Goal: Task Accomplishment & Management: Complete application form

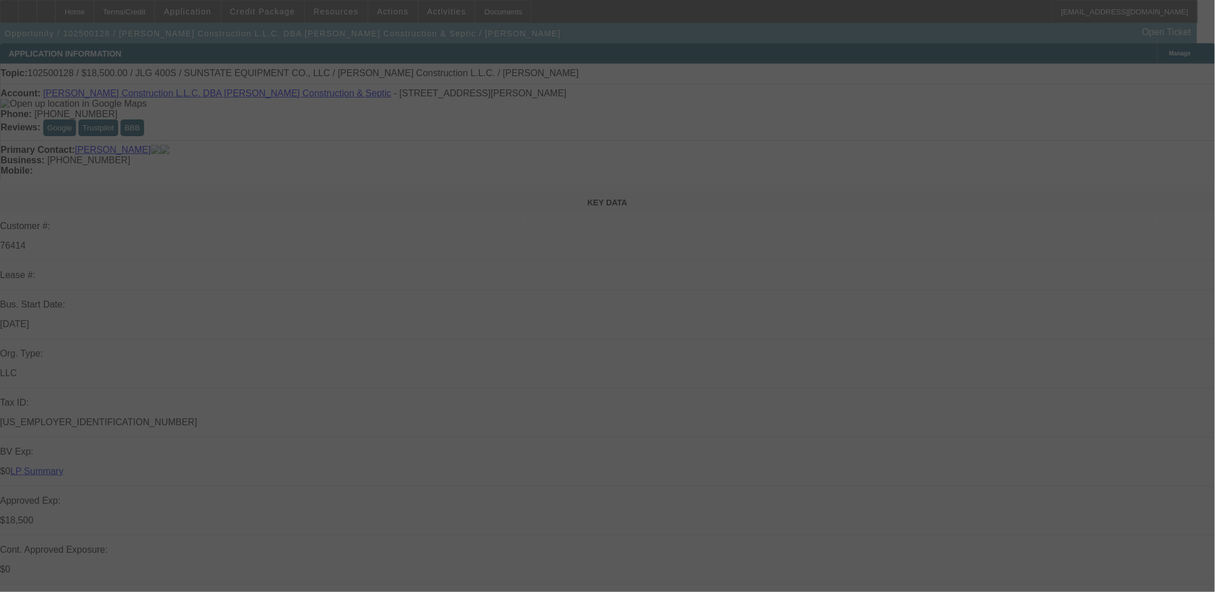
select select "0"
select select "2"
select select "0"
select select "2"
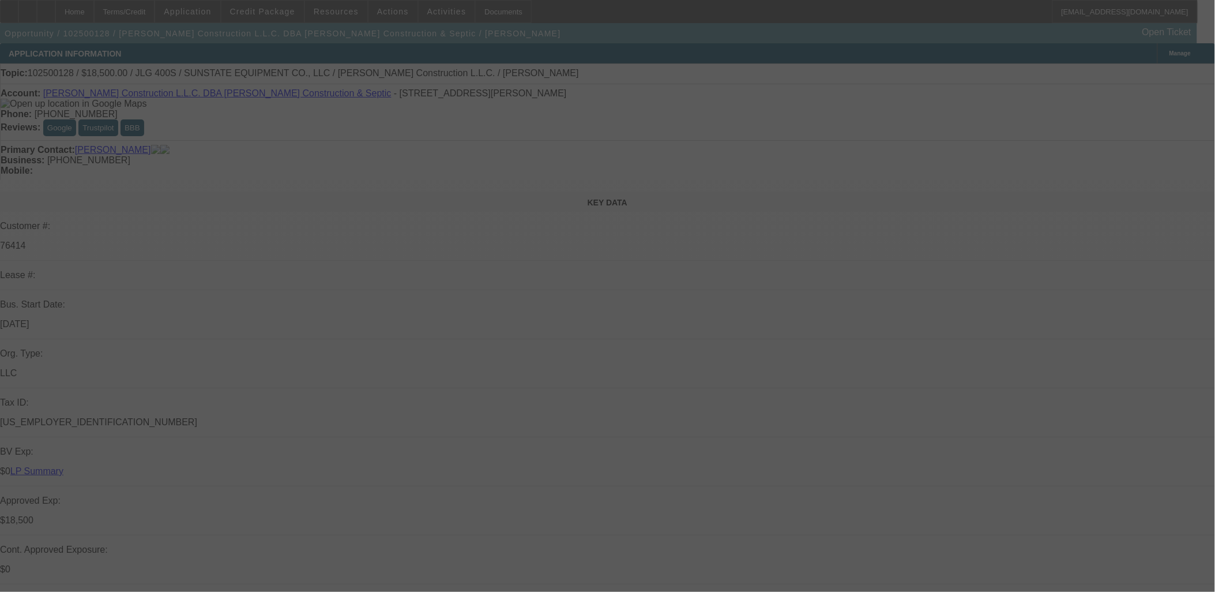
select select "0"
select select "2"
select select "0"
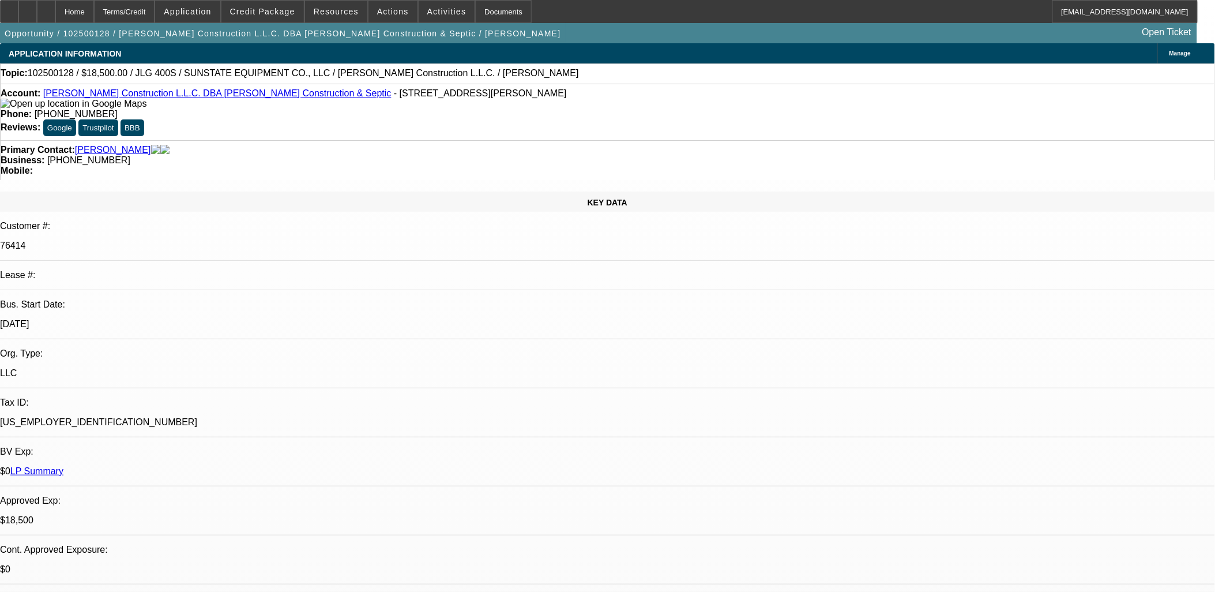
select select "1"
select select "2"
select select "6"
select select "1"
select select "2"
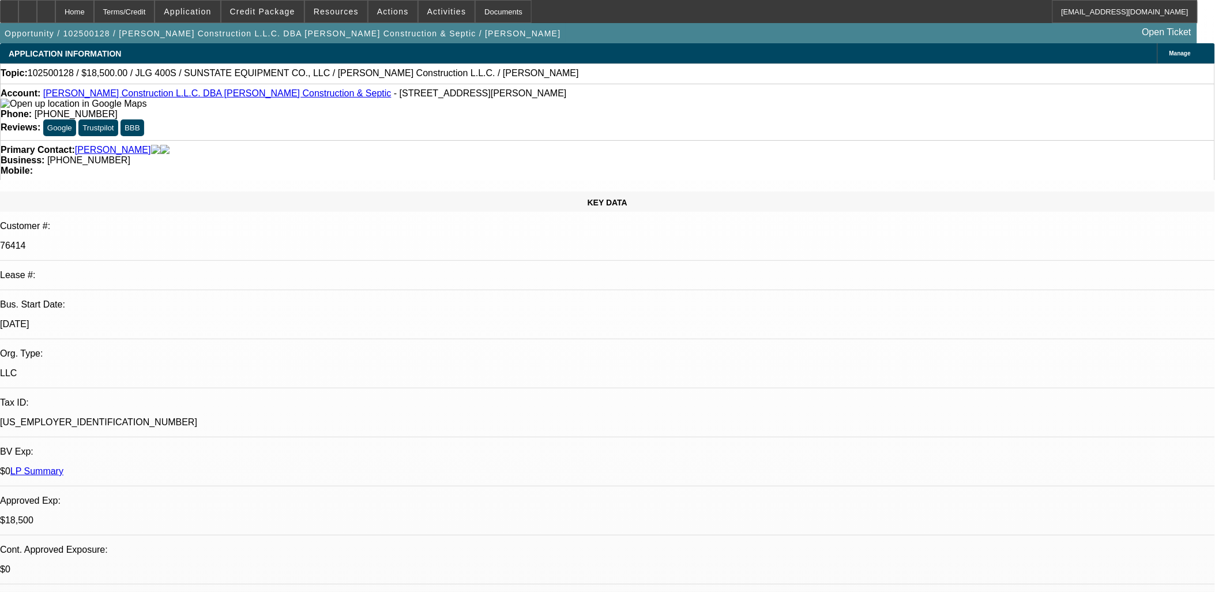
select select "6"
select select "1"
select select "2"
select select "6"
click at [21, 109] on img at bounding box center [74, 104] width 146 height 10
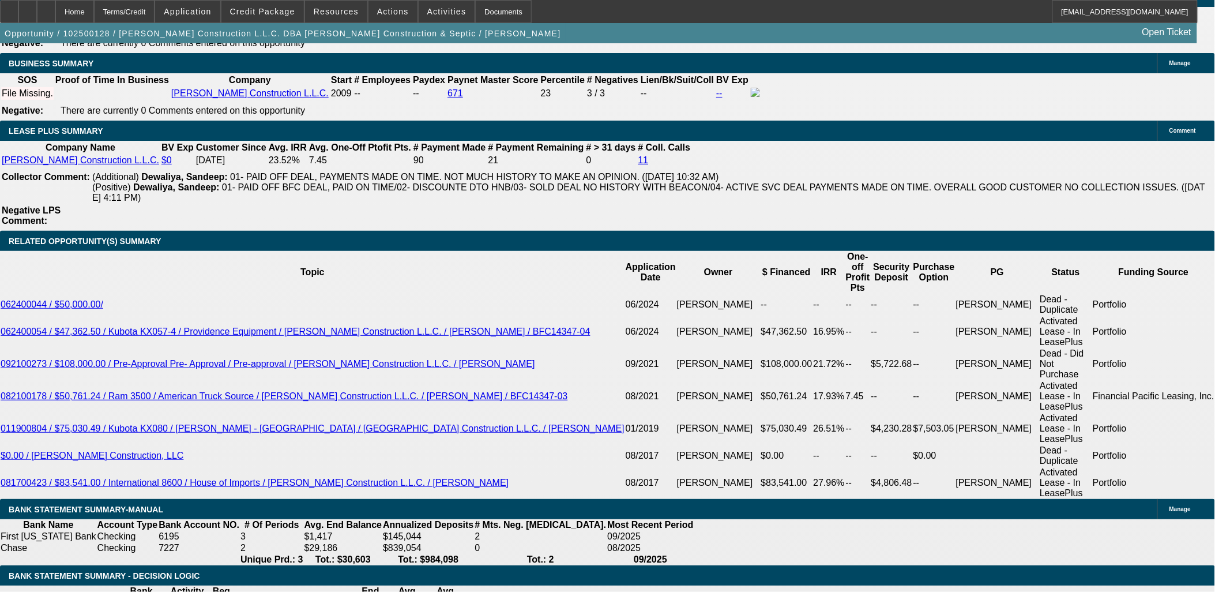
scroll to position [1987, 0]
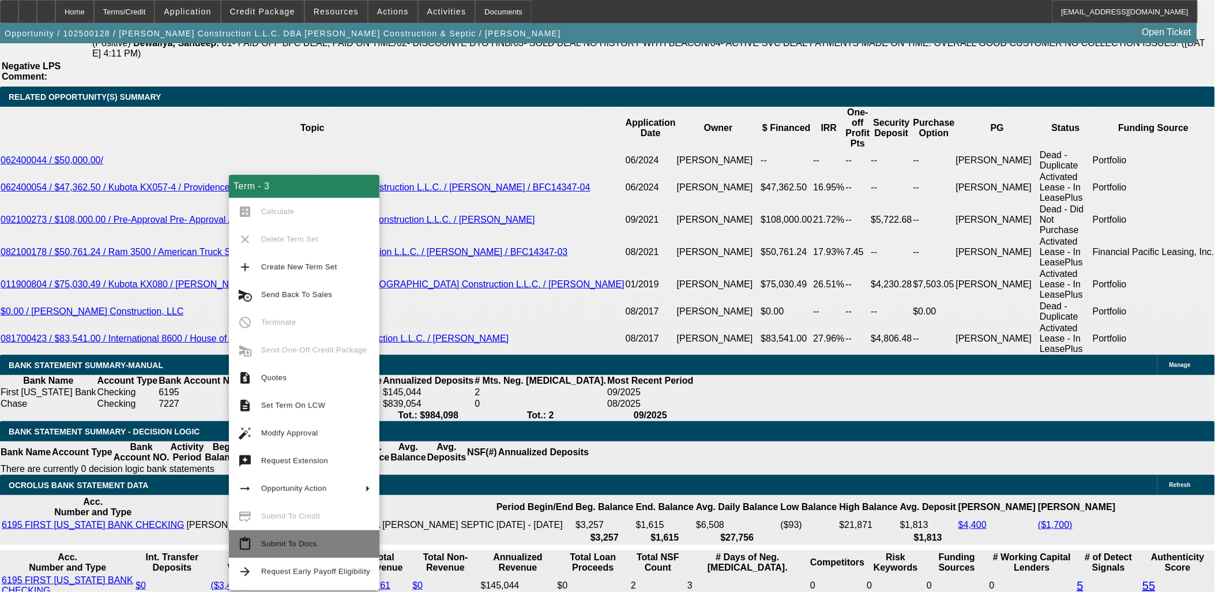
click at [319, 549] on span "Submit To Docs" at bounding box center [315, 544] width 109 height 14
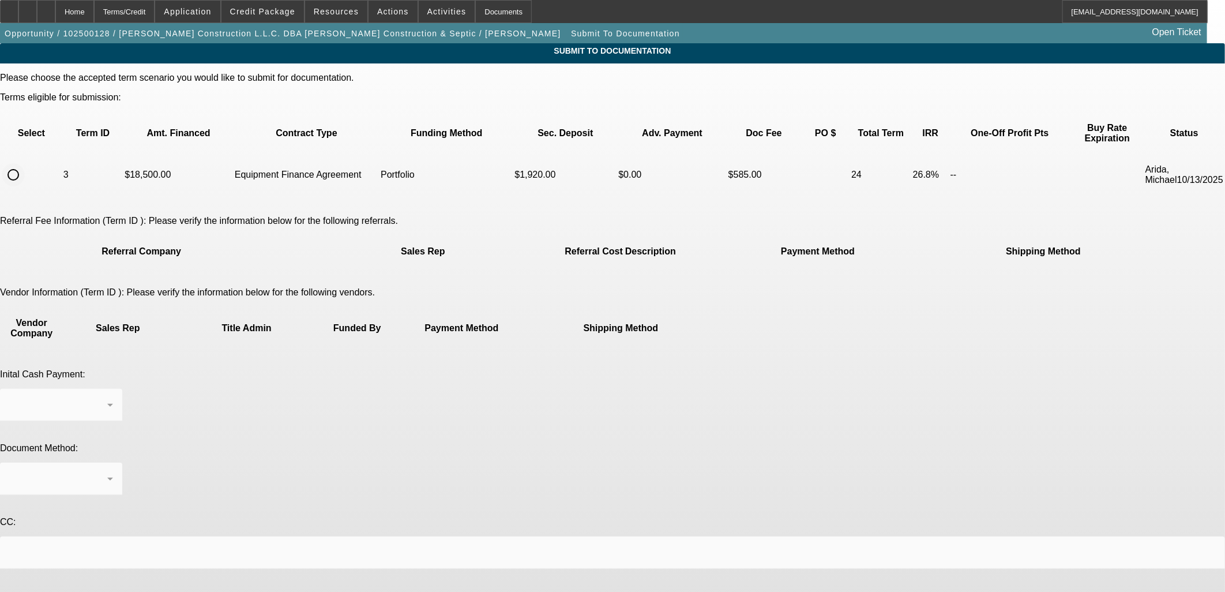
click at [25, 163] on input "radio" at bounding box center [13, 174] width 23 height 23
radio input "true"
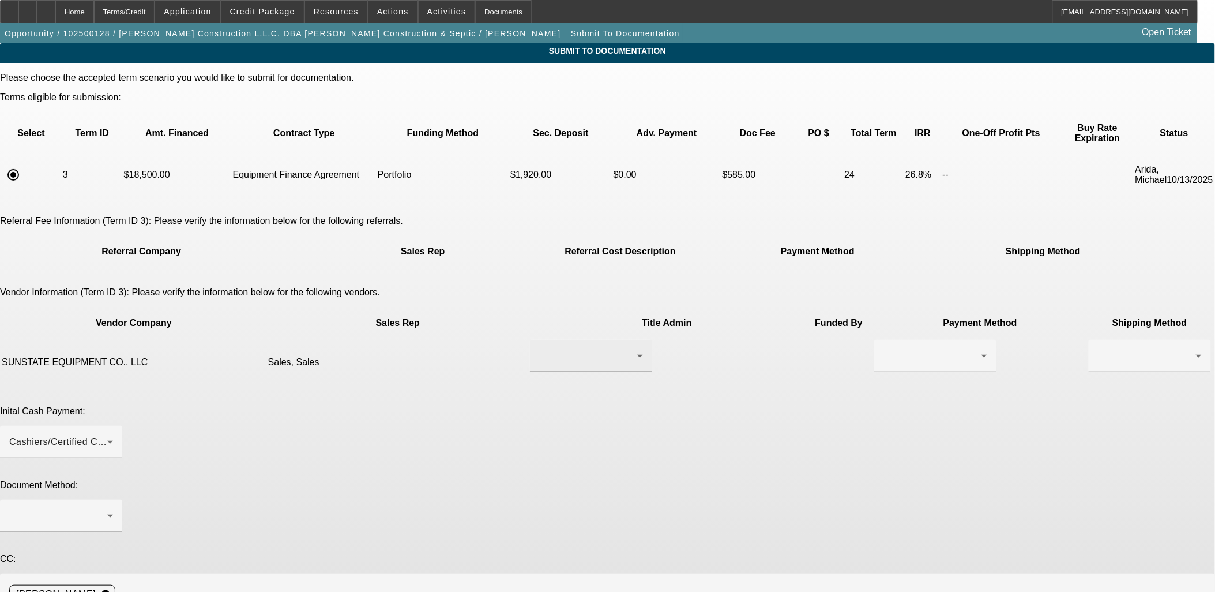
click at [539, 349] on div at bounding box center [588, 356] width 98 height 14
click at [537, 344] on span "Sales, Sales" at bounding box center [523, 350] width 55 height 14
click at [884, 349] on div at bounding box center [933, 356] width 98 height 14
click at [698, 378] on span "Wire Transfer" at bounding box center [704, 377] width 59 height 14
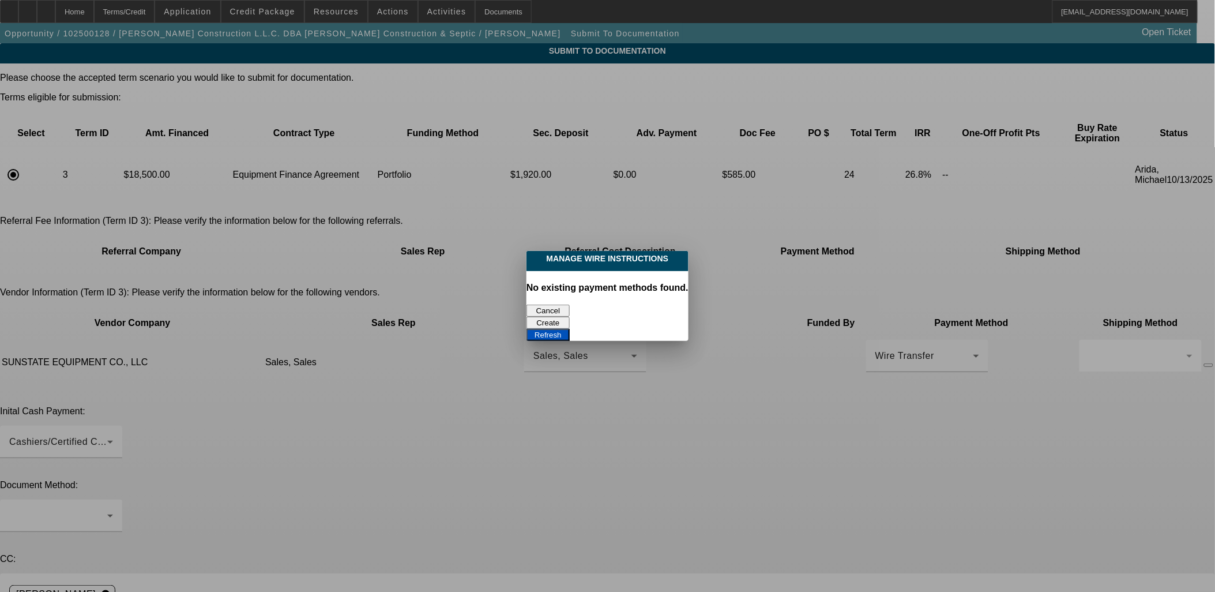
click at [570, 317] on button "Create" at bounding box center [548, 323] width 43 height 12
click at [570, 329] on button "Refresh" at bounding box center [548, 335] width 43 height 12
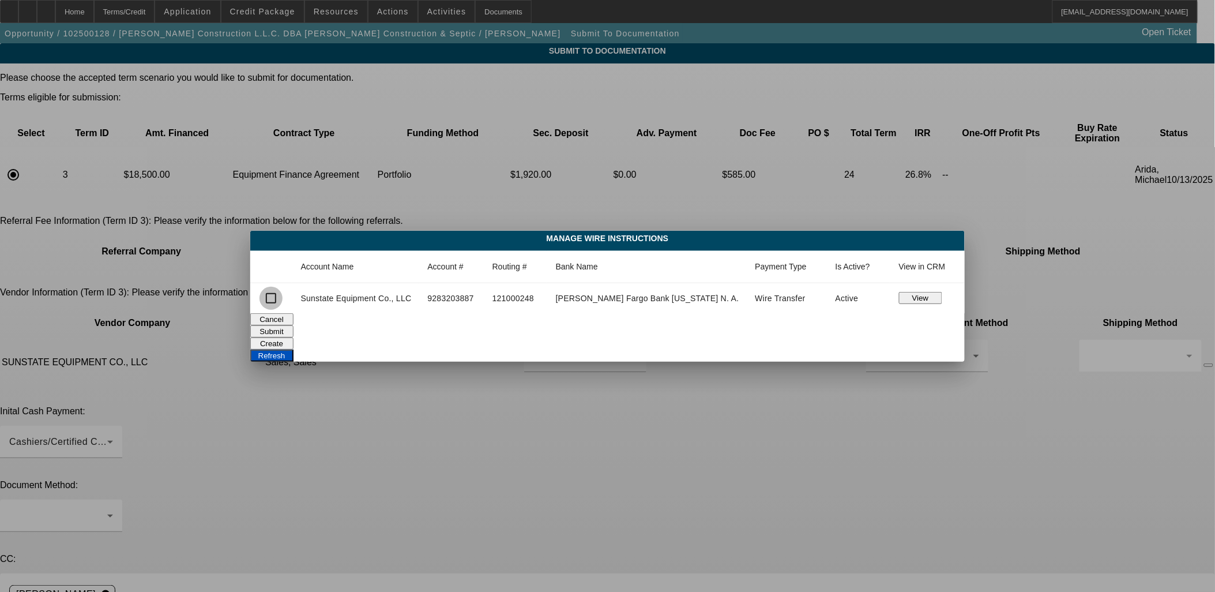
click at [283, 298] on input "checkbox" at bounding box center [271, 298] width 23 height 23
checkbox input "true"
click at [294, 329] on button "Submit" at bounding box center [271, 331] width 43 height 12
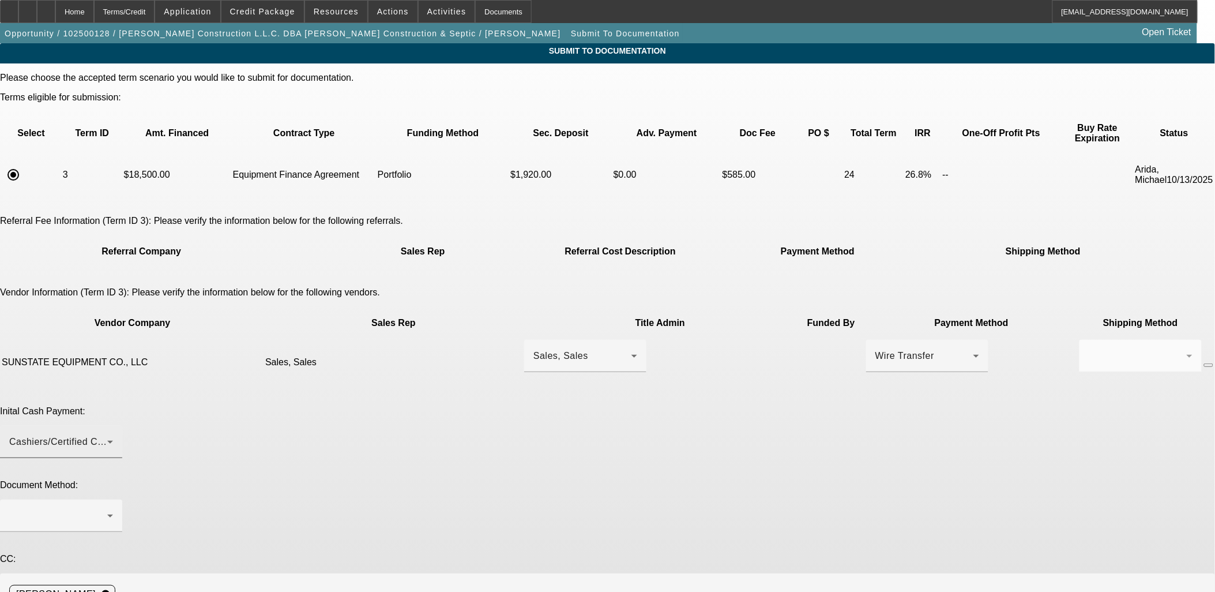
click at [107, 435] on div "Cashiers/Certified Check" at bounding box center [58, 442] width 98 height 14
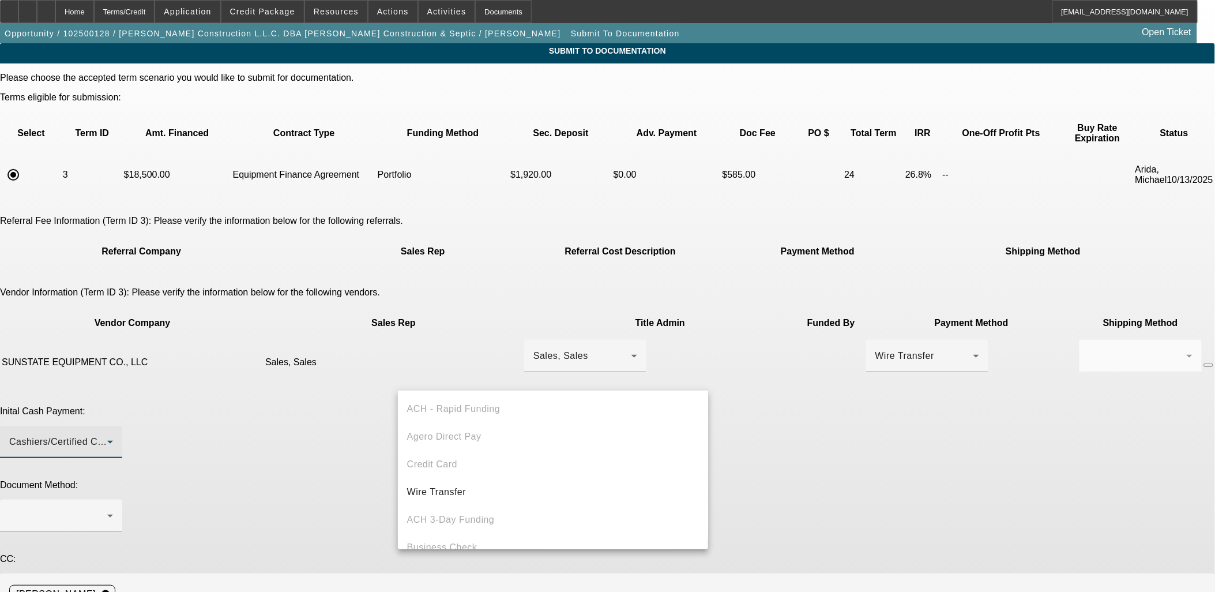
scroll to position [39, 0]
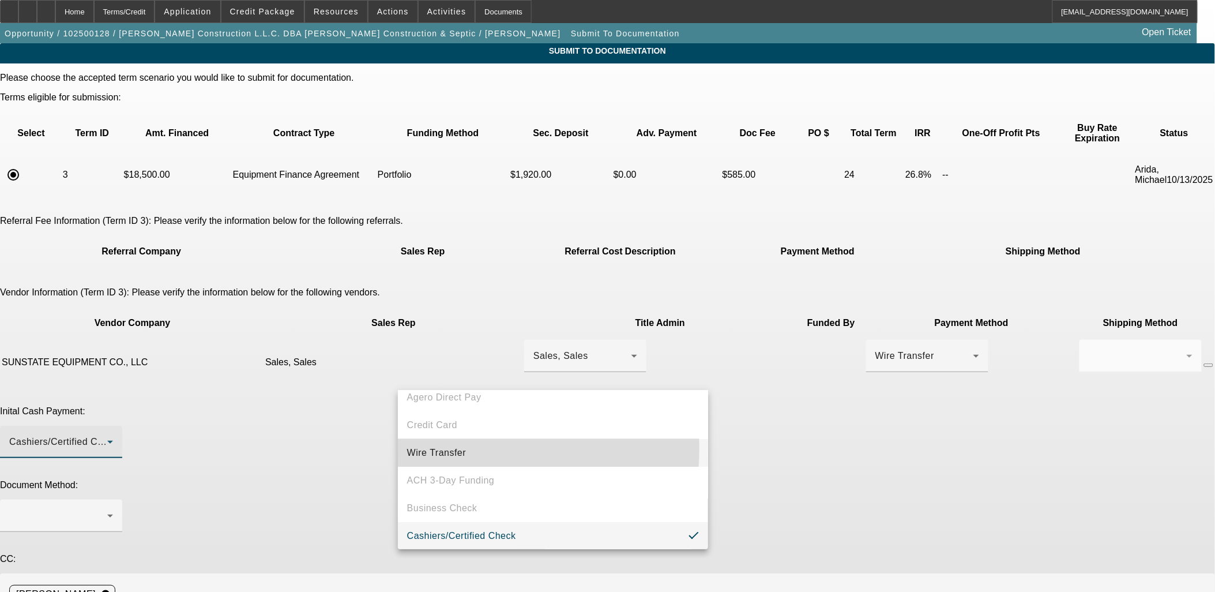
click at [463, 448] on span "Wire Transfer" at bounding box center [436, 453] width 59 height 14
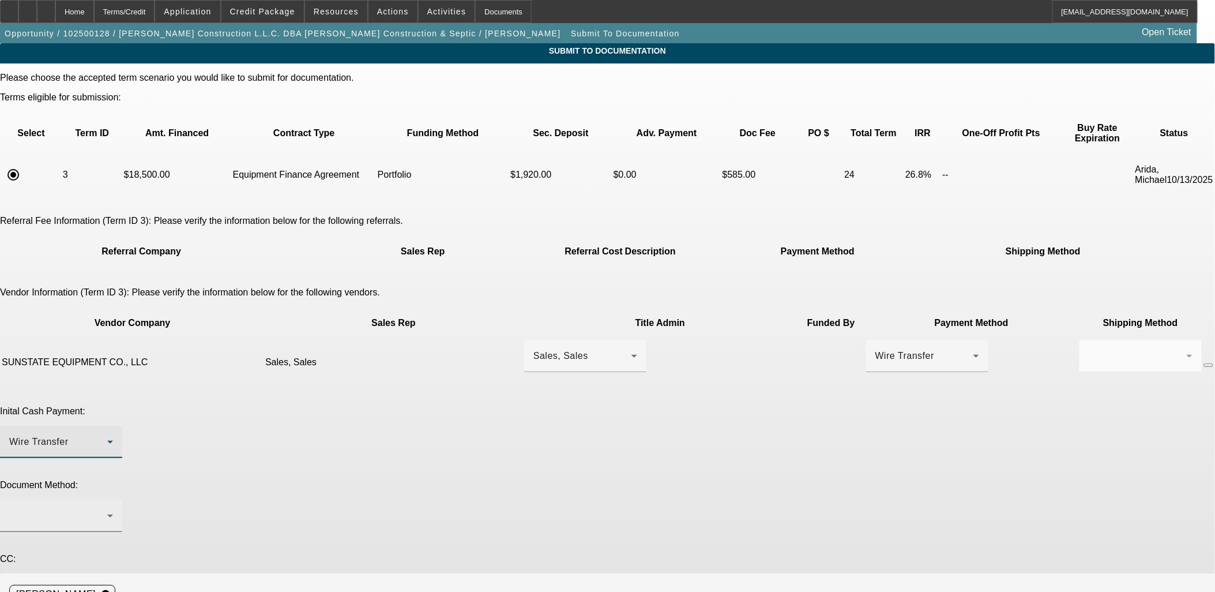
click at [107, 509] on div at bounding box center [58, 516] width 98 height 14
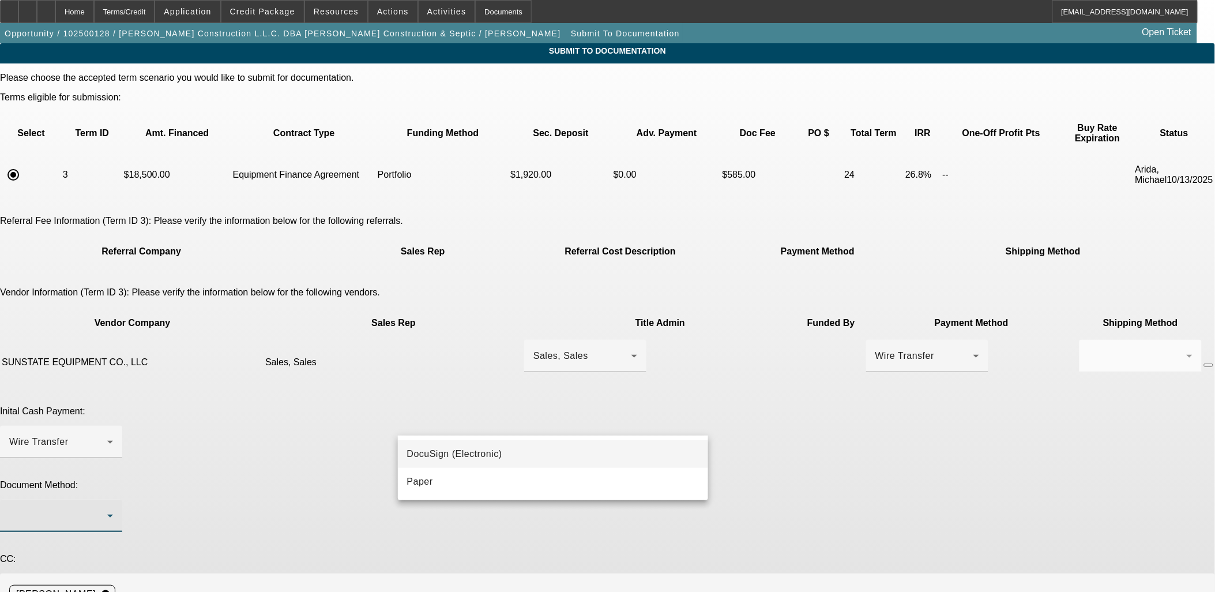
click at [455, 461] on mat-option "DocuSign (Electronic)" at bounding box center [553, 454] width 311 height 28
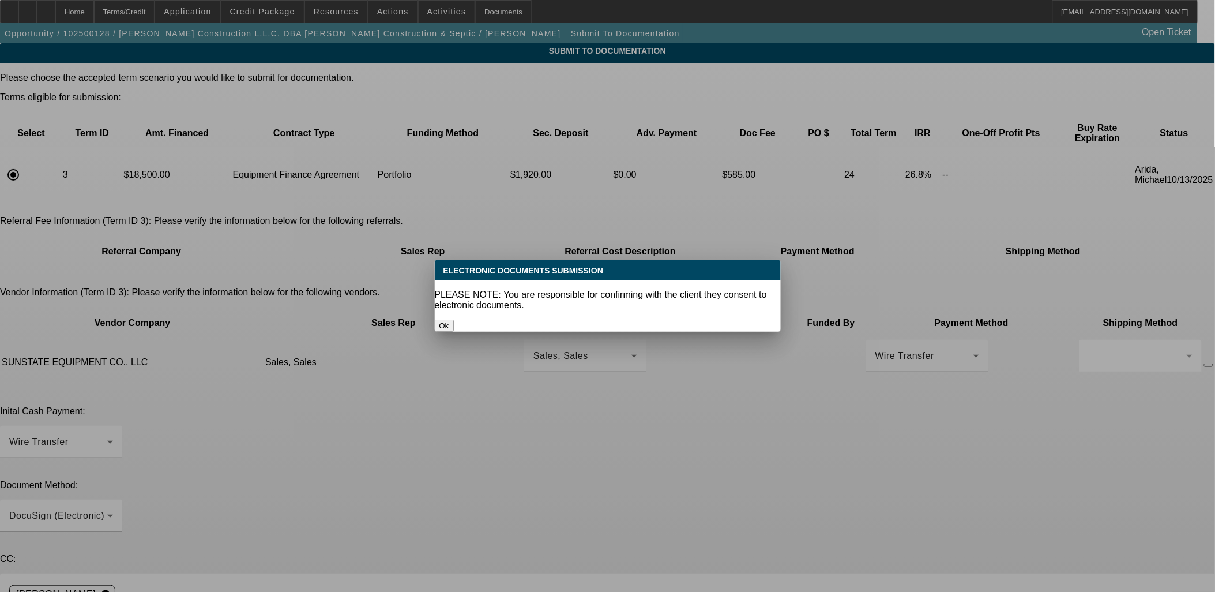
click at [454, 320] on button "Ok" at bounding box center [444, 326] width 19 height 12
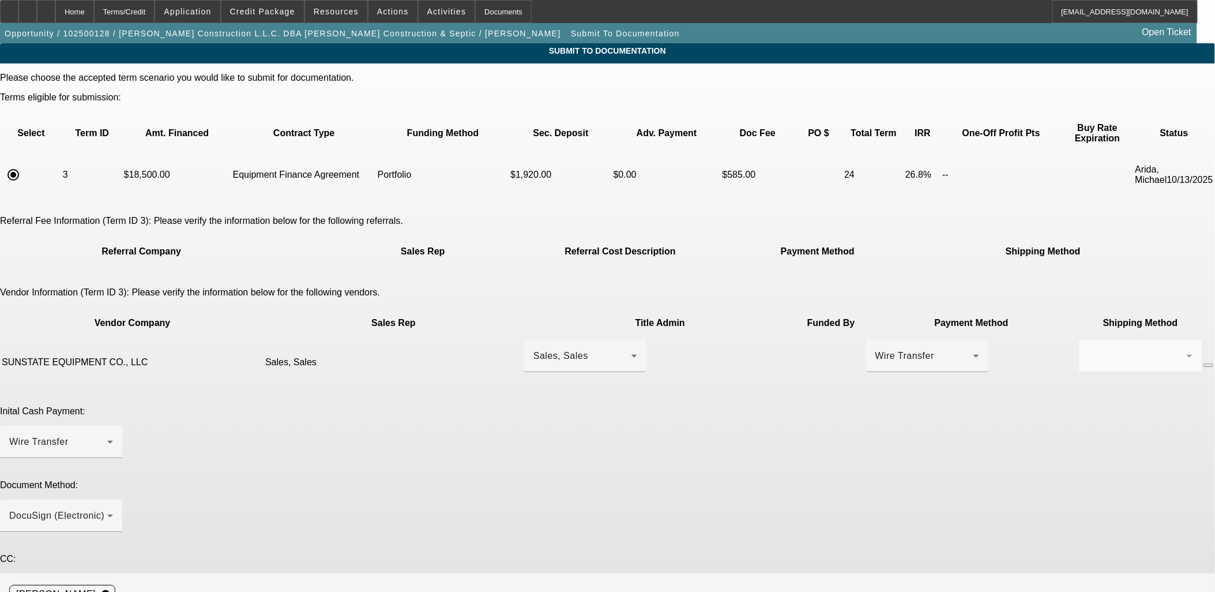
paste textarea "David Johnston <david.johnston@sunstateequip.com>"
drag, startPoint x: 527, startPoint y: 520, endPoint x: 469, endPoint y: 517, distance: 58.4
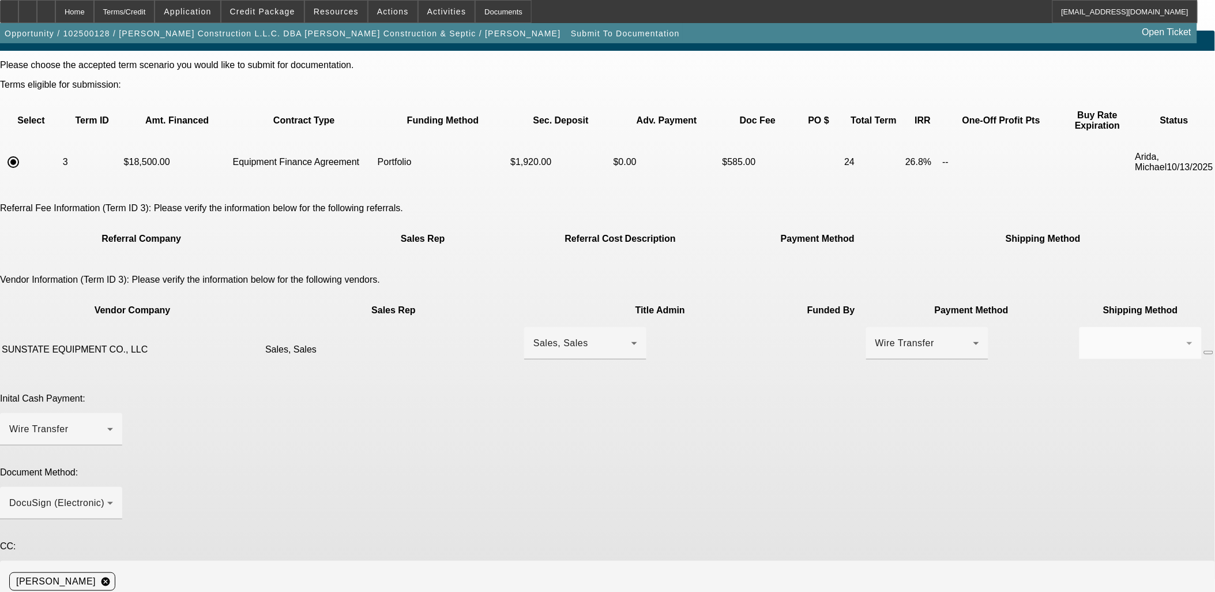
scroll to position [16, 0]
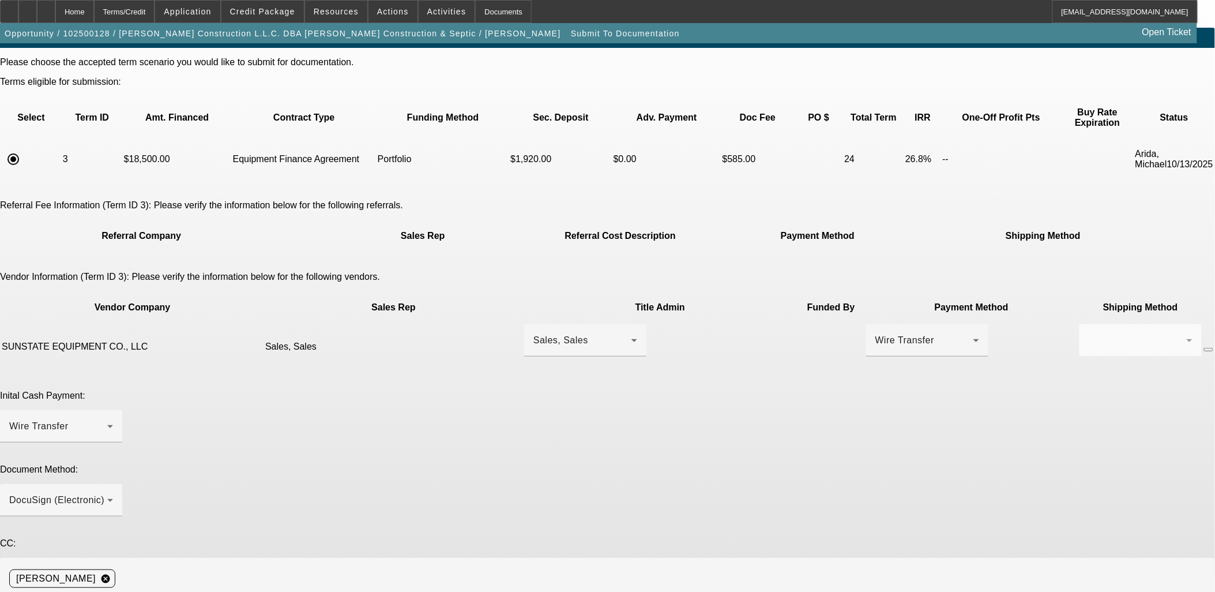
type textarea "Vendor contact is david.johnston@sunstateequip.com .. customer would plan to pi…"
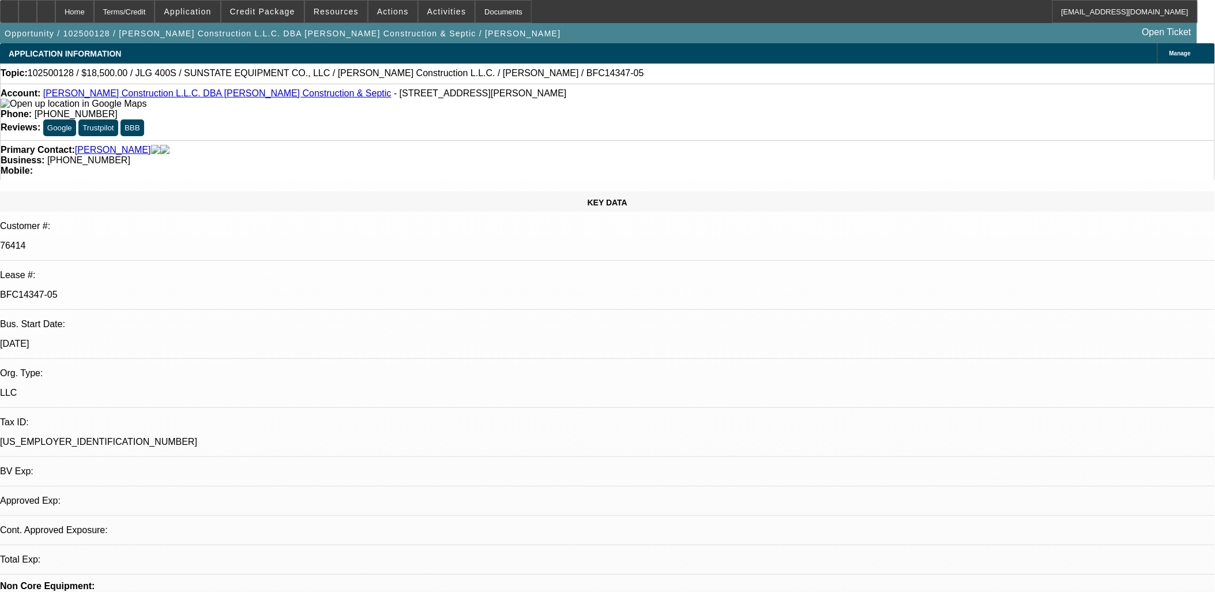
select select "0"
select select "2"
select select "0"
select select "6"
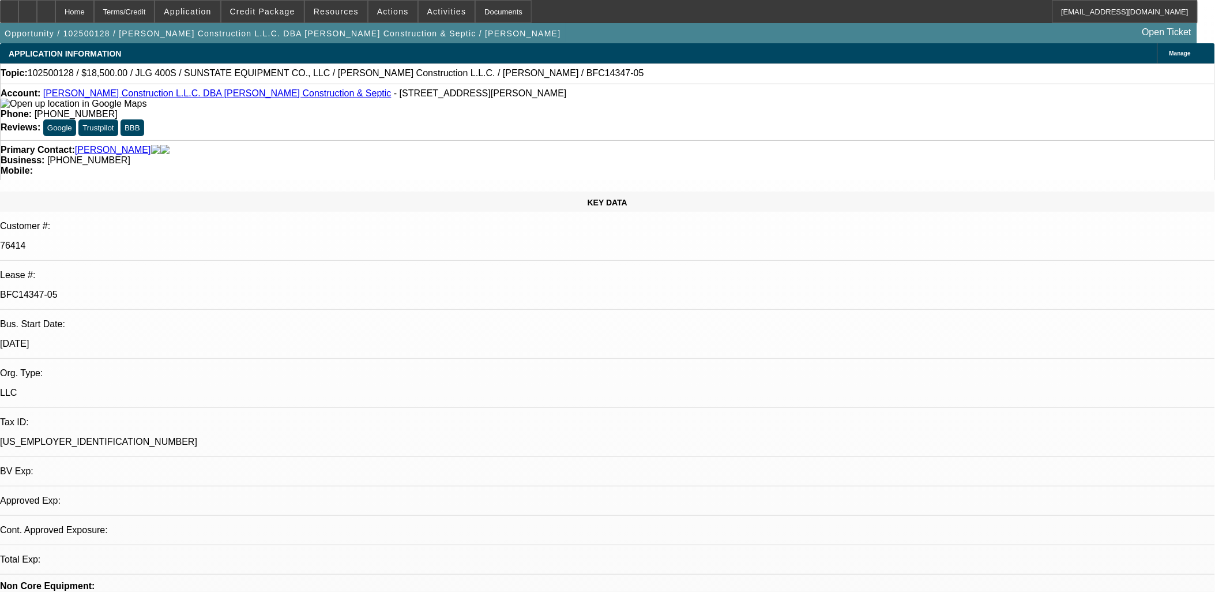
select select "0"
select select "2"
select select "0"
select select "6"
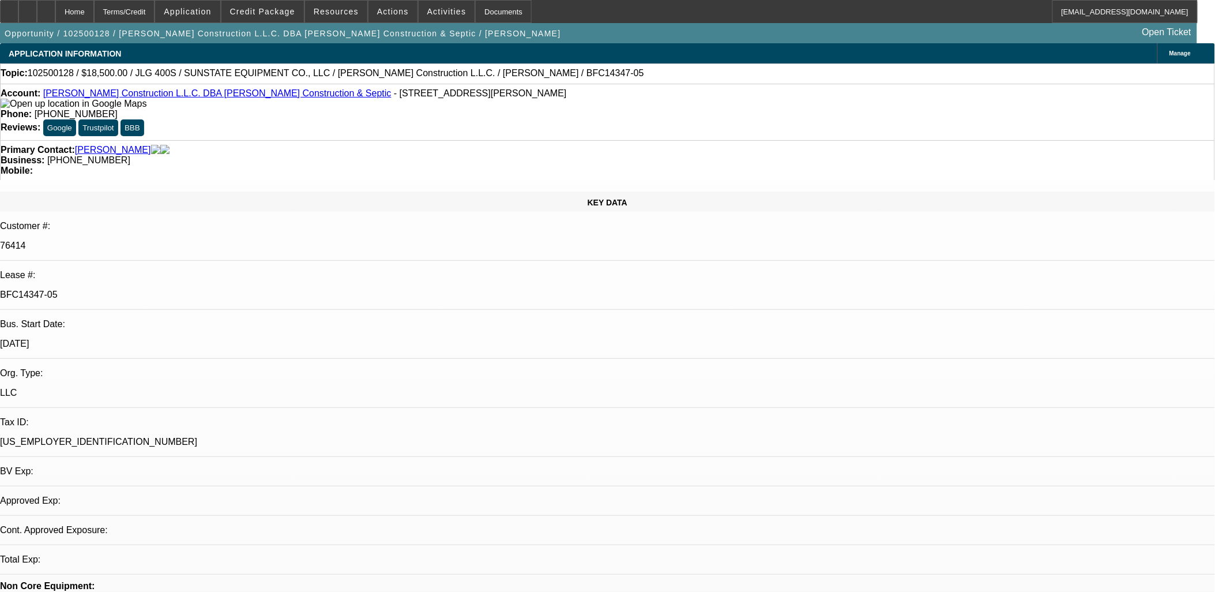
select select "0"
select select "2"
select select "0"
select select "6"
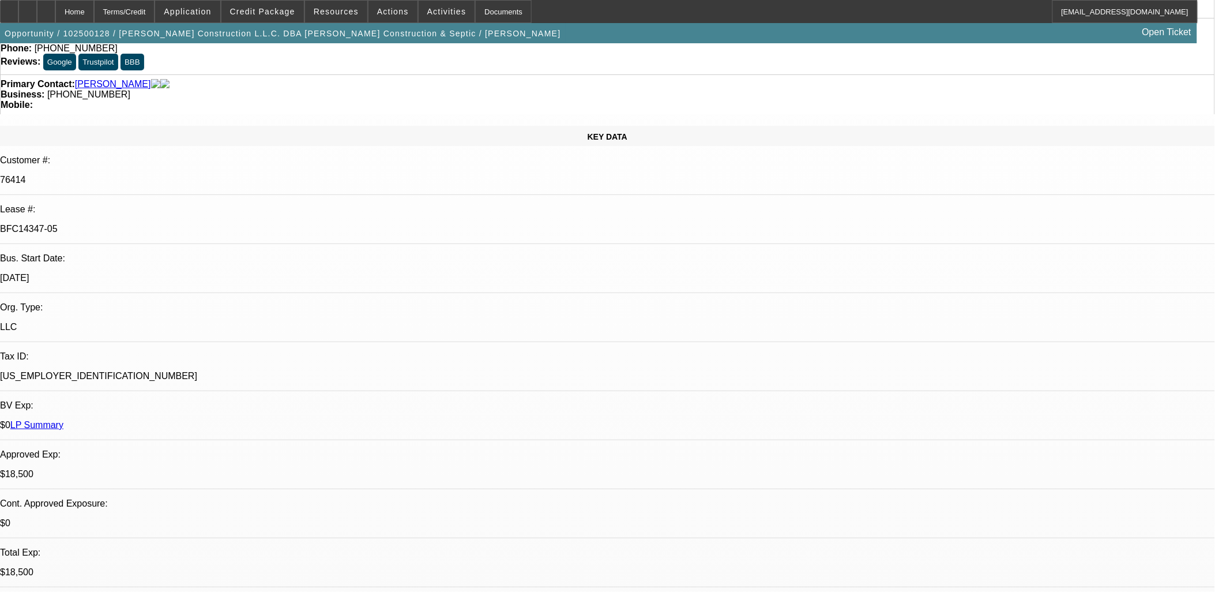
scroll to position [128, 0]
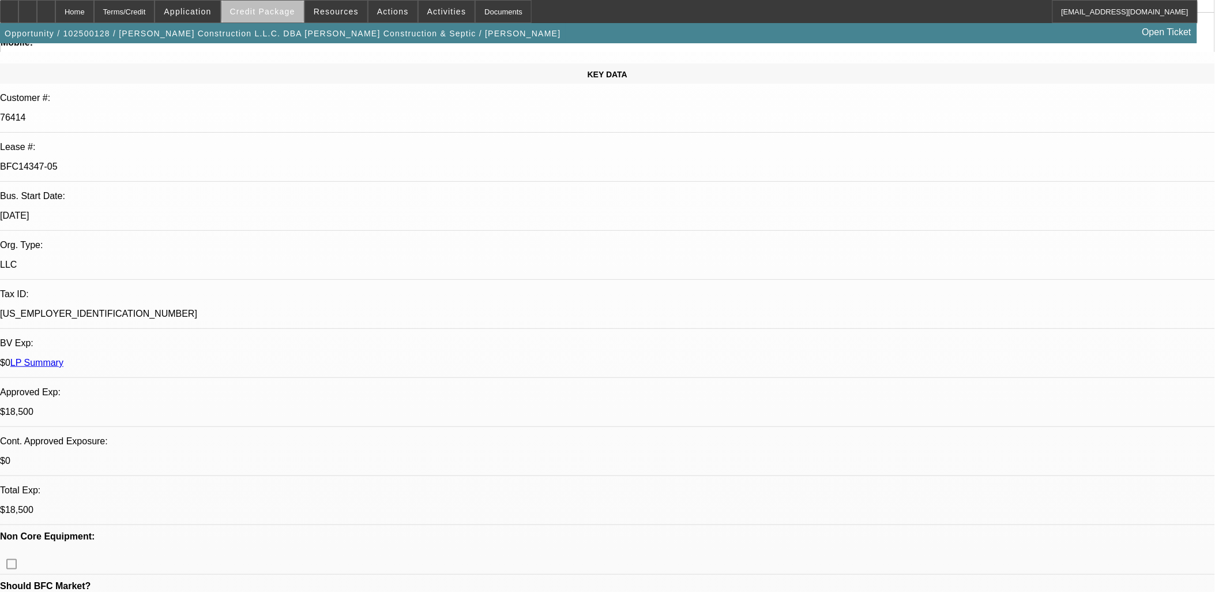
click at [290, 10] on span "Credit Package" at bounding box center [262, 11] width 65 height 9
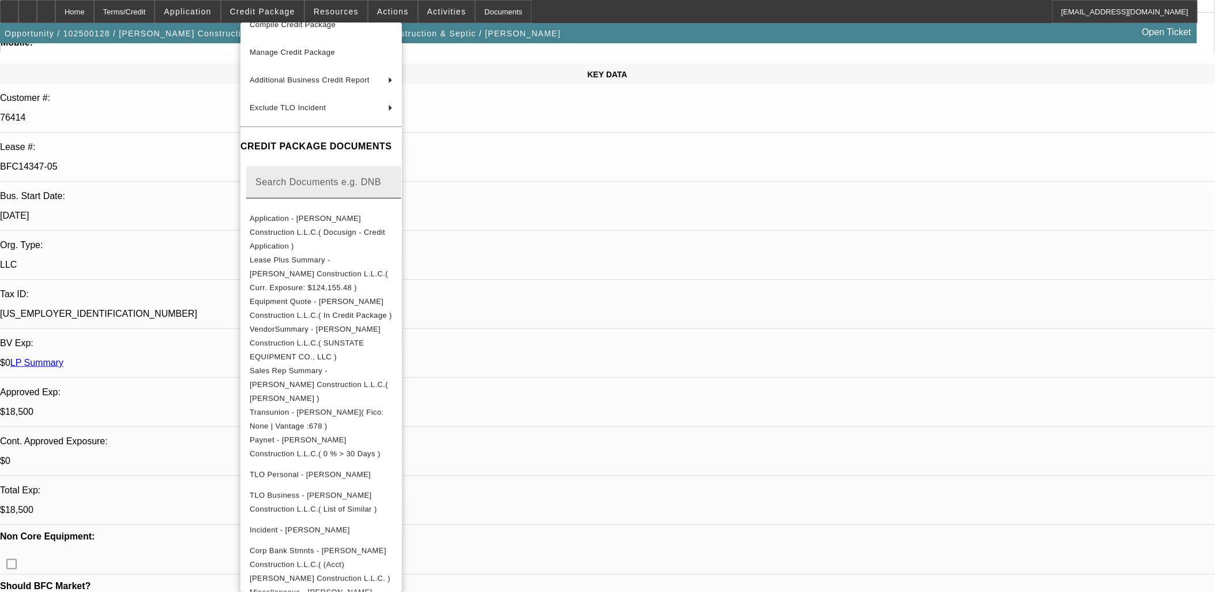
scroll to position [0, 0]
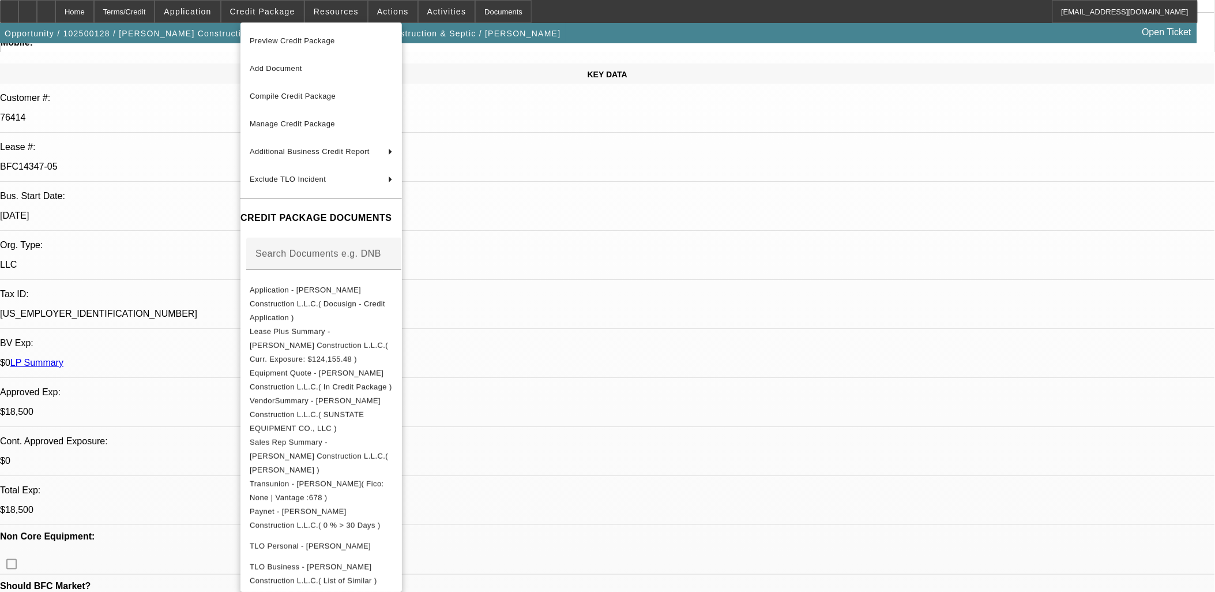
click at [662, 204] on div at bounding box center [607, 296] width 1215 height 592
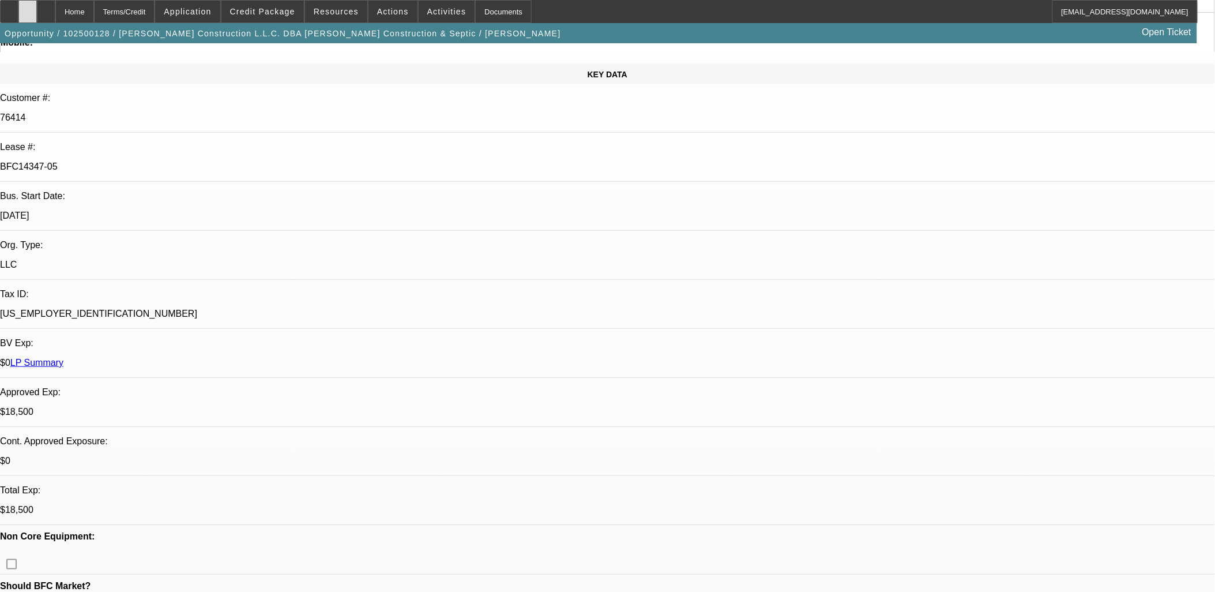
click at [28, 7] on icon at bounding box center [28, 7] width 0 height 0
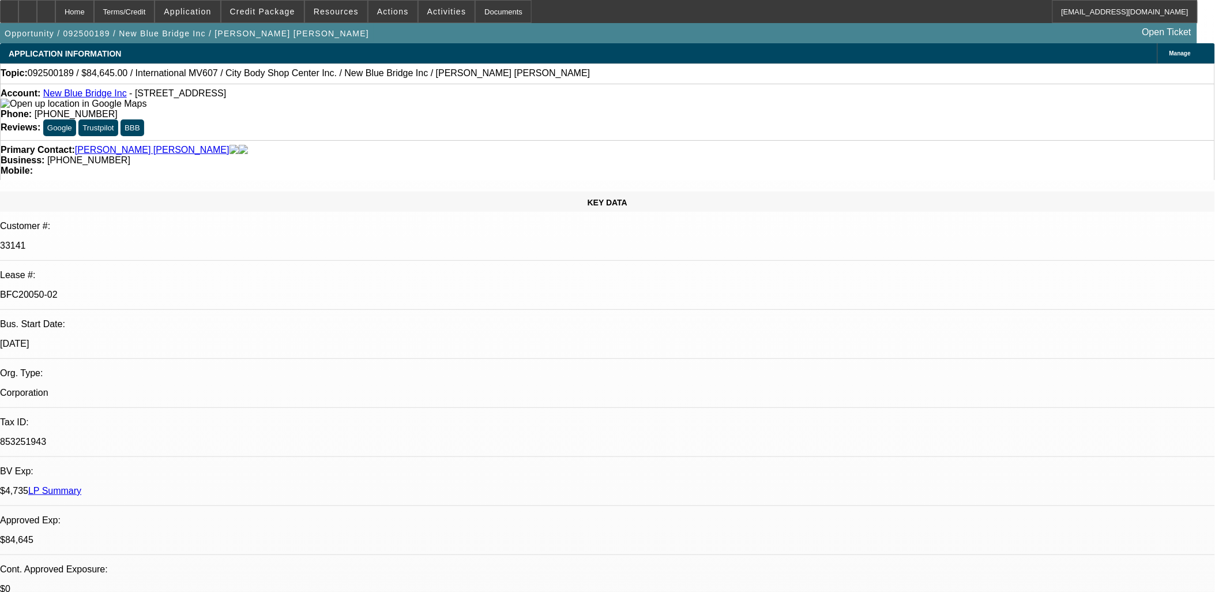
select select "0"
select select "2"
select select "0.1"
select select "2"
select select "0.1"
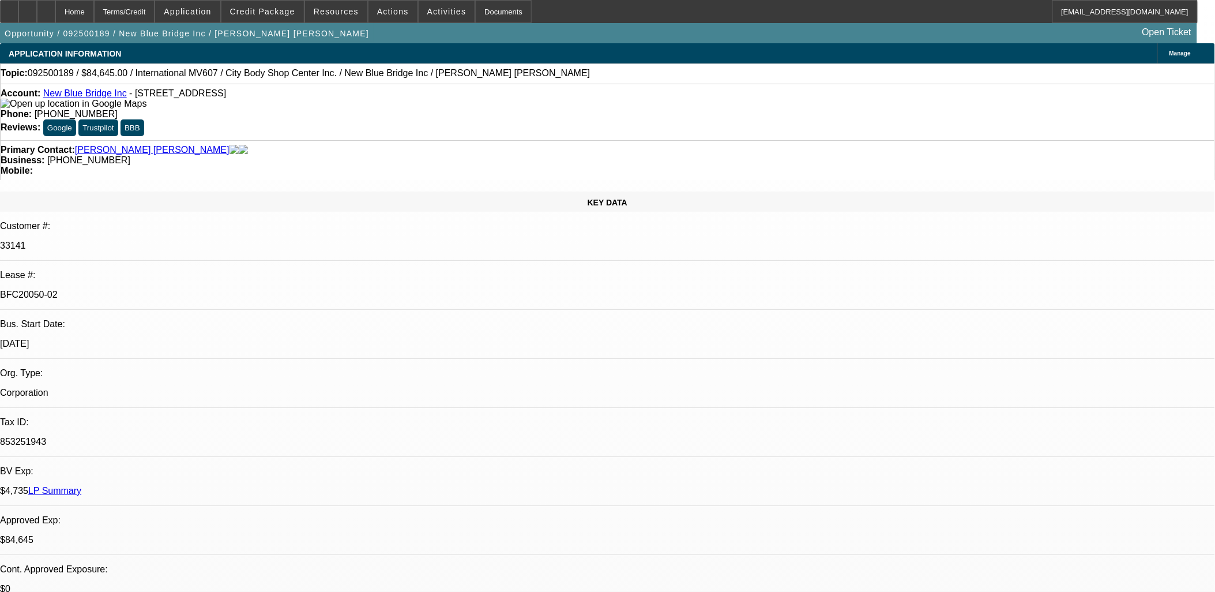
select select "0"
select select "2"
select select "0.1"
select select "0"
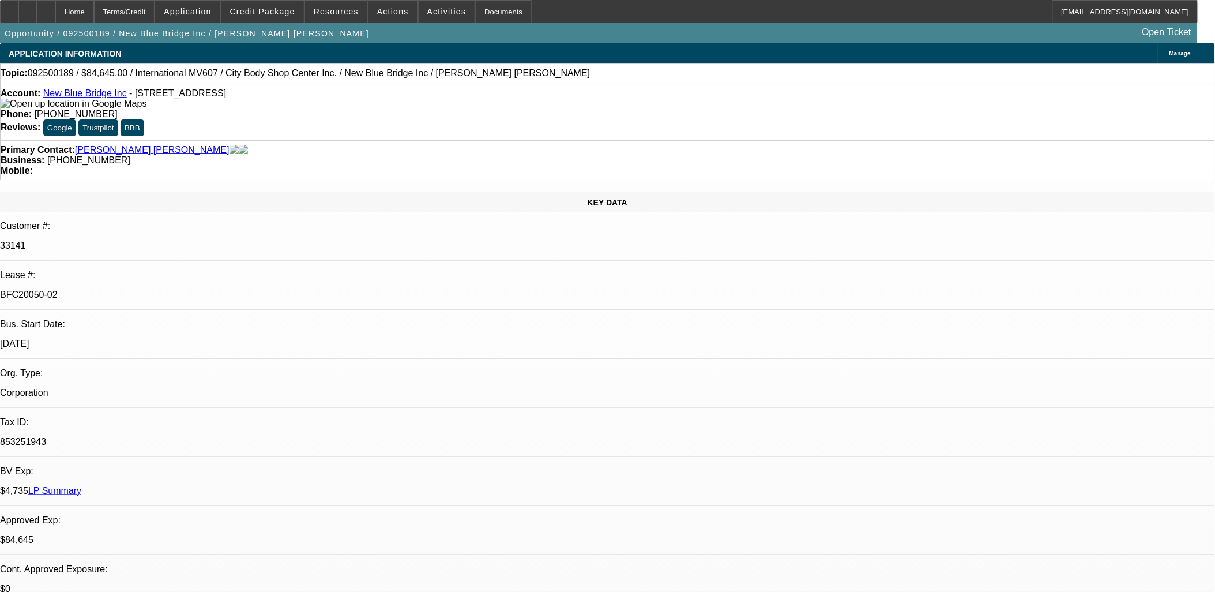
select select "0.1"
select select "1"
select select "2"
select select "4"
select select "1"
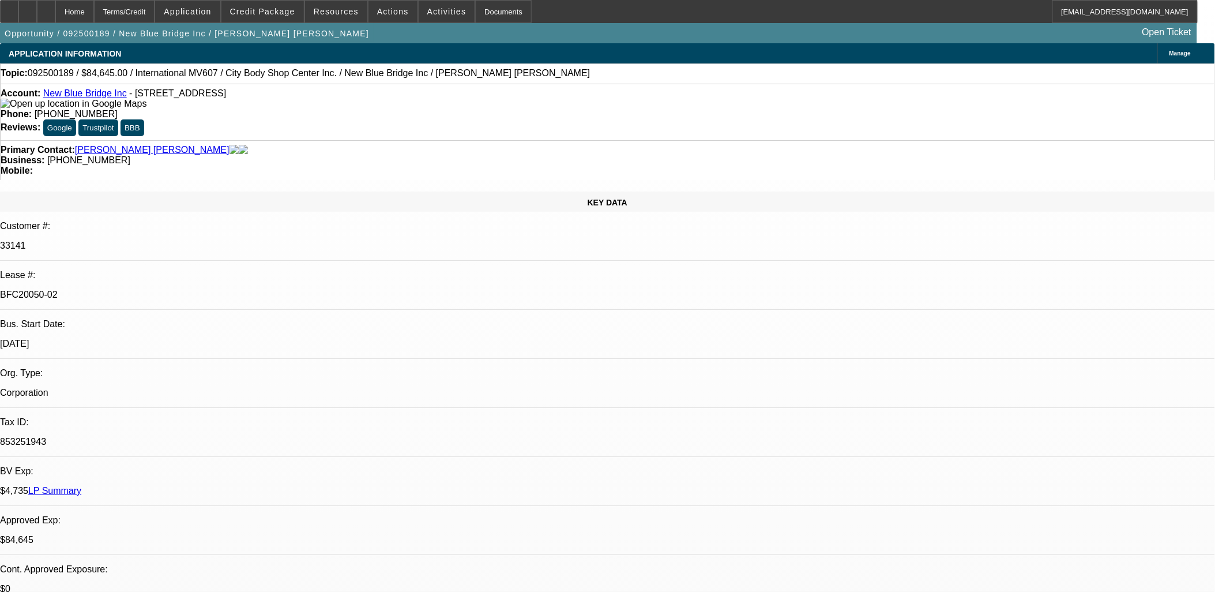
select select "2"
select select "4"
select select "1"
select select "2"
select select "4"
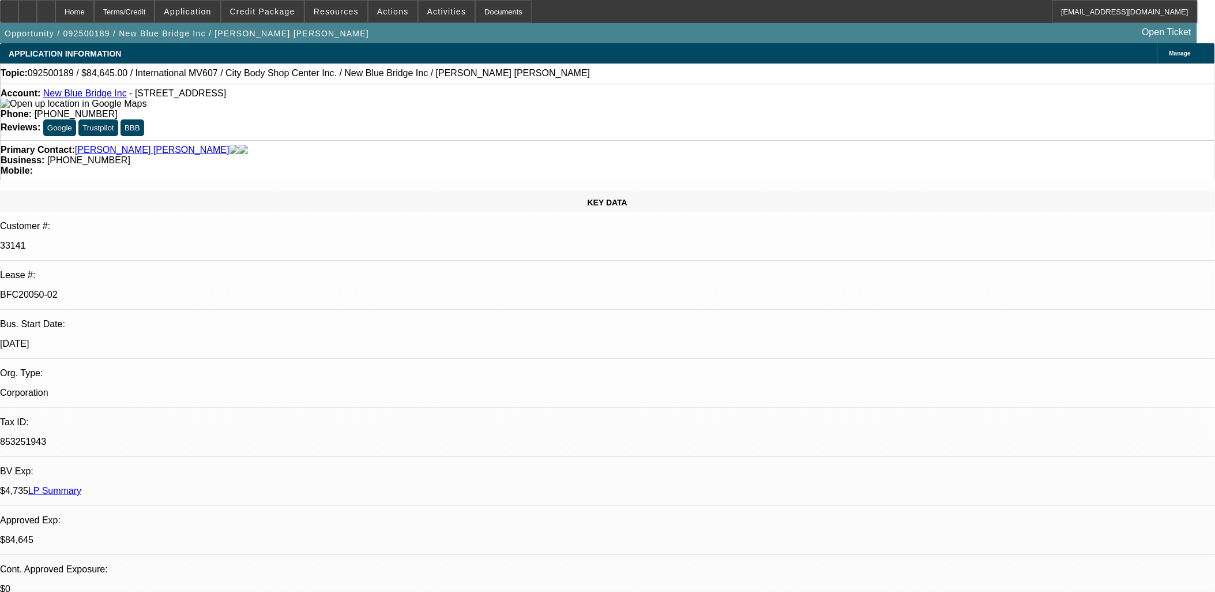
select select "1"
select select "2"
select select "4"
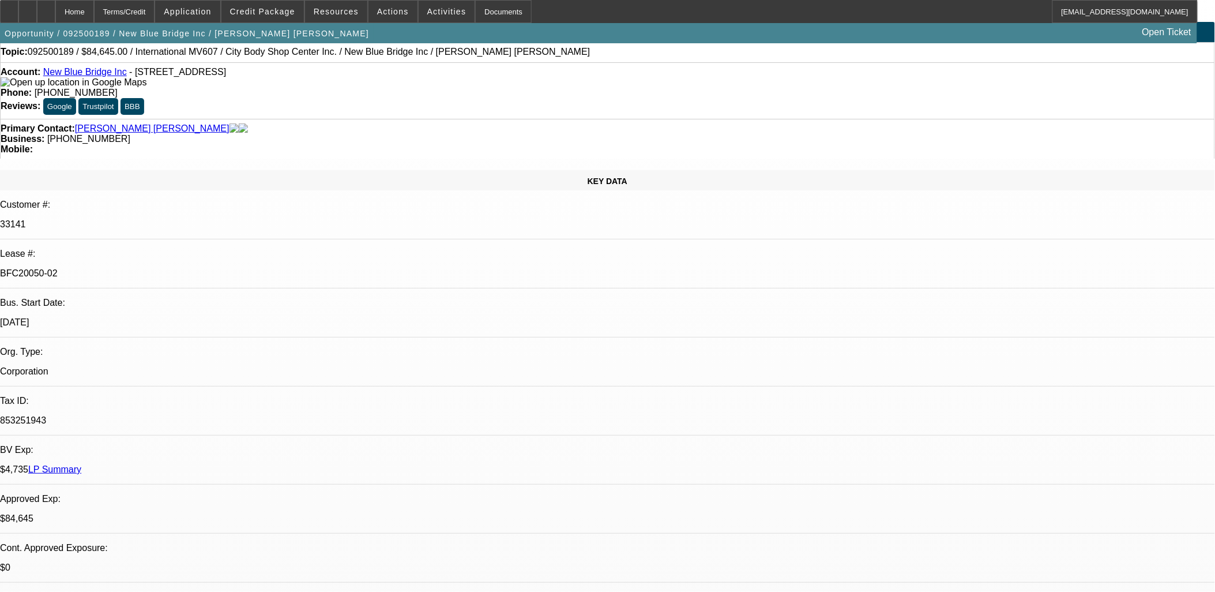
scroll to position [0, 0]
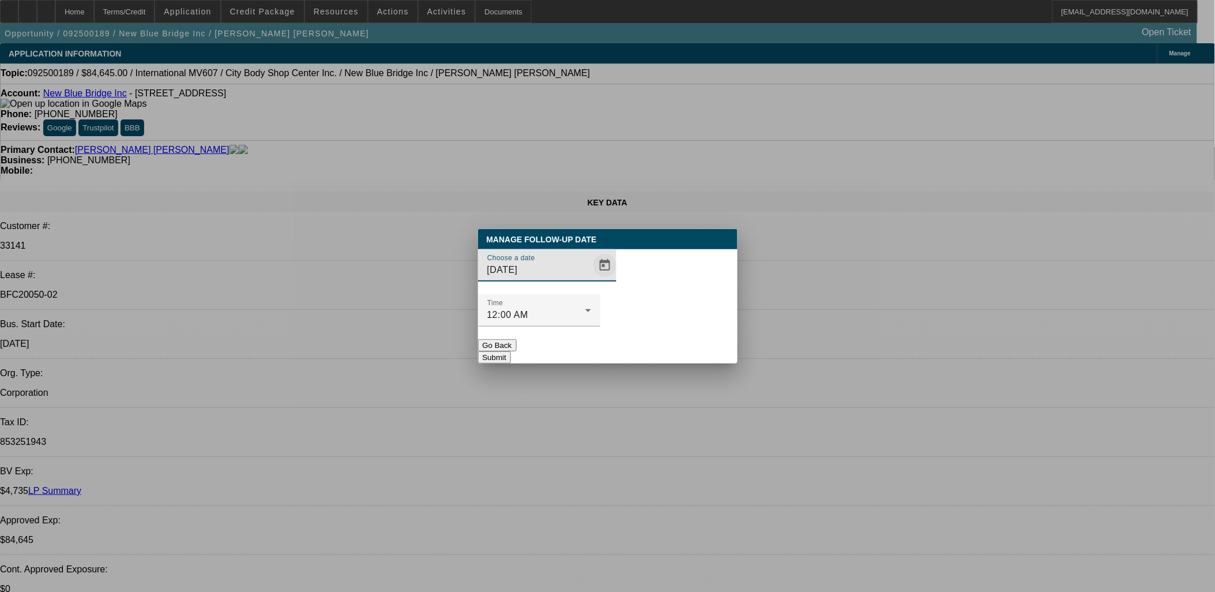
click at [592, 279] on span "Open calendar" at bounding box center [605, 266] width 28 height 28
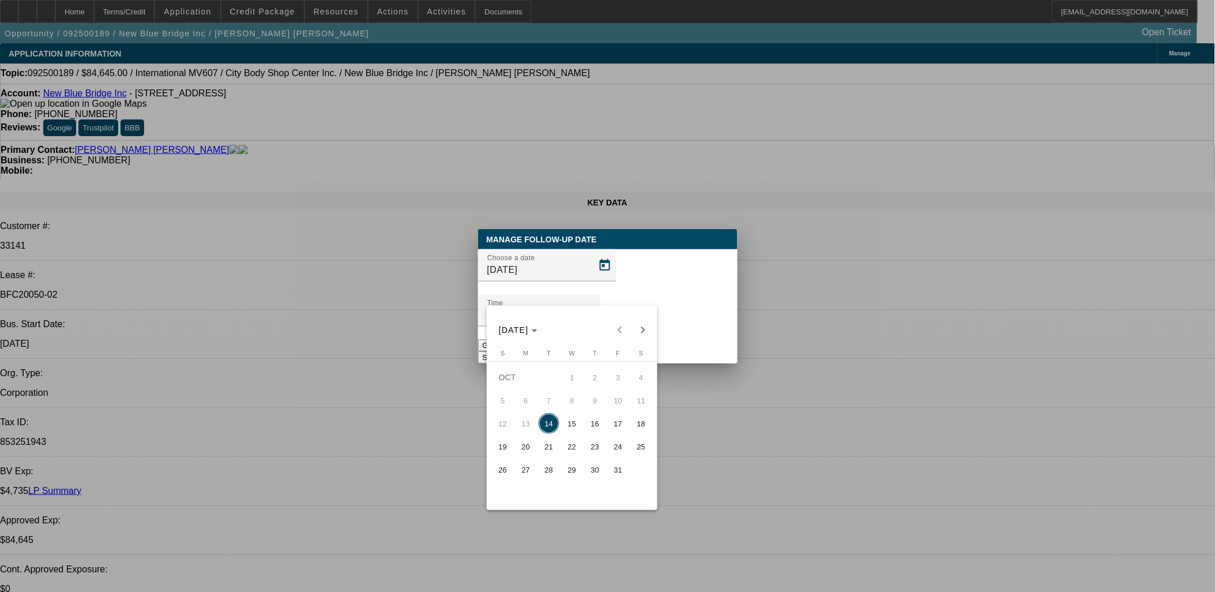
click at [566, 427] on span "15" at bounding box center [572, 423] width 21 height 21
type input "[DATE]"
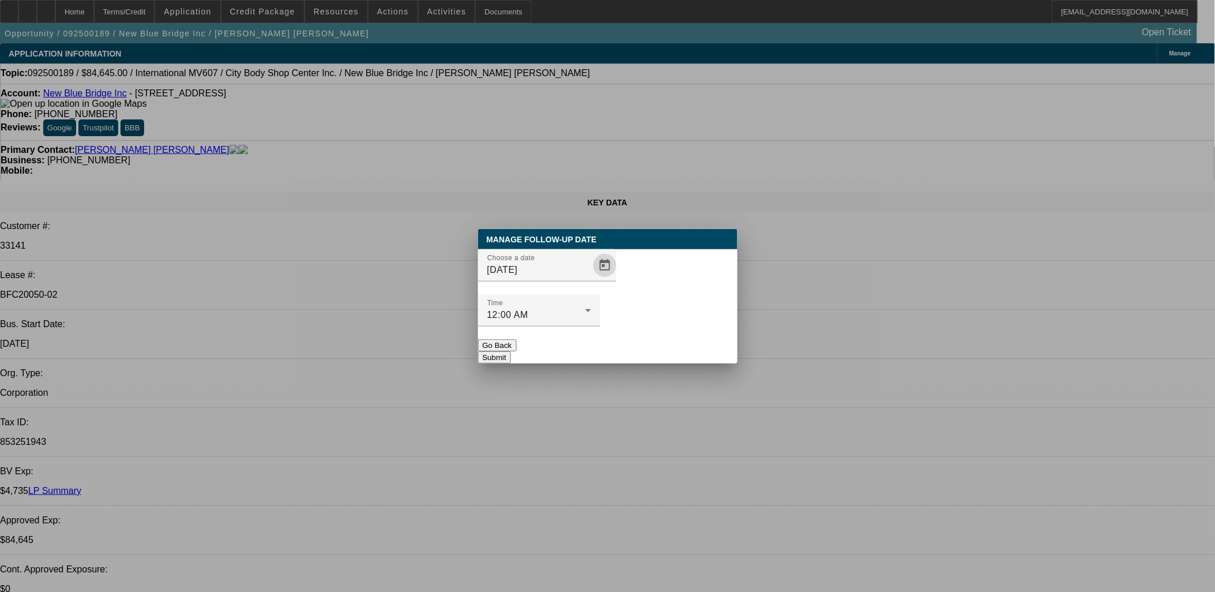
click at [511, 351] on button "Submit" at bounding box center [494, 357] width 33 height 12
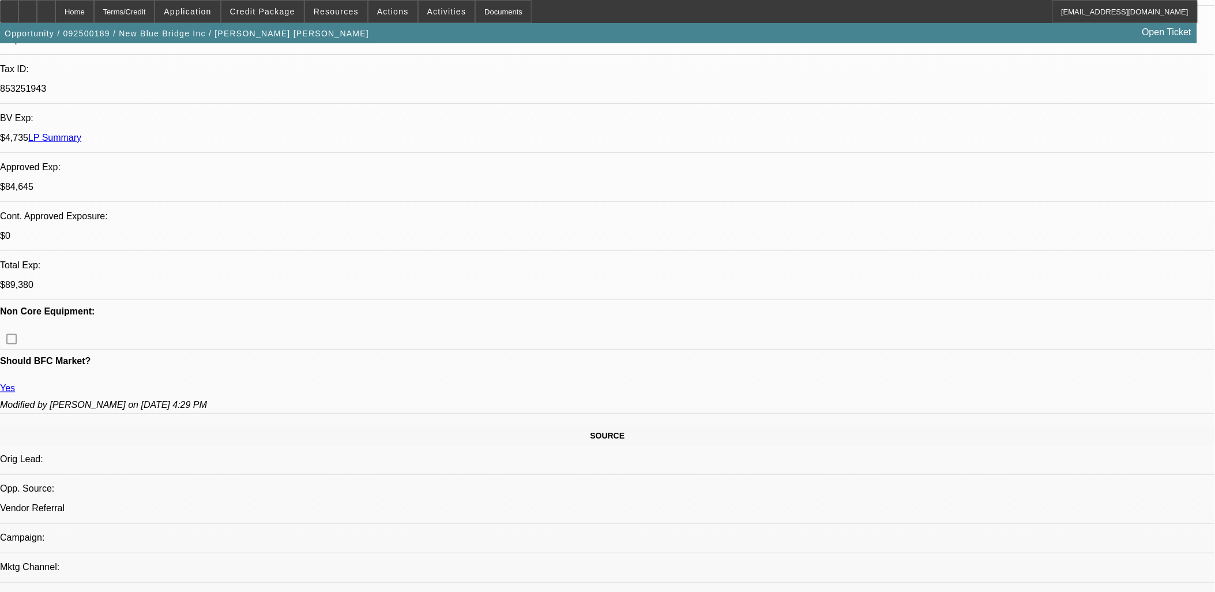
scroll to position [64, 0]
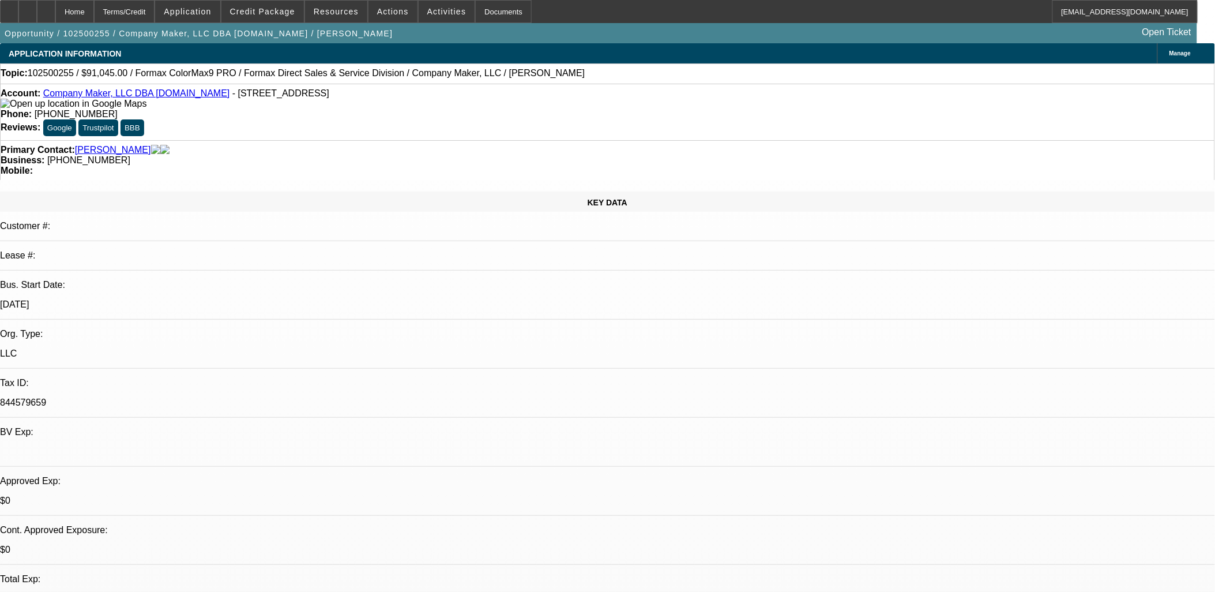
select select "0"
select select "0.1"
select select "0"
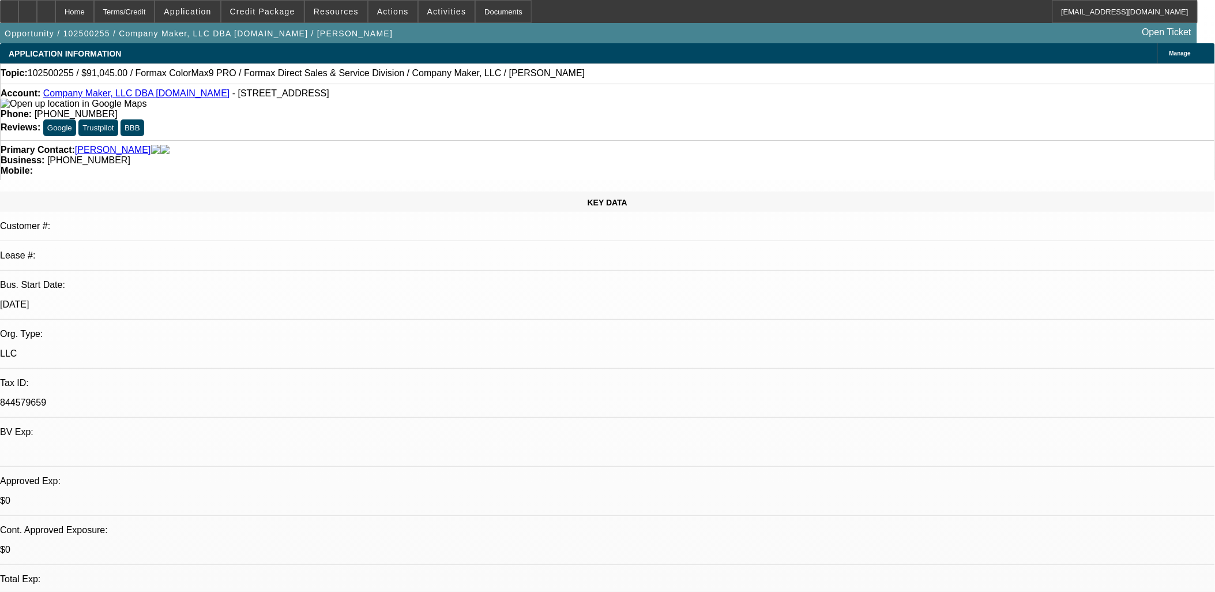
select select "0.1"
select select "0"
select select "0.1"
select select "1"
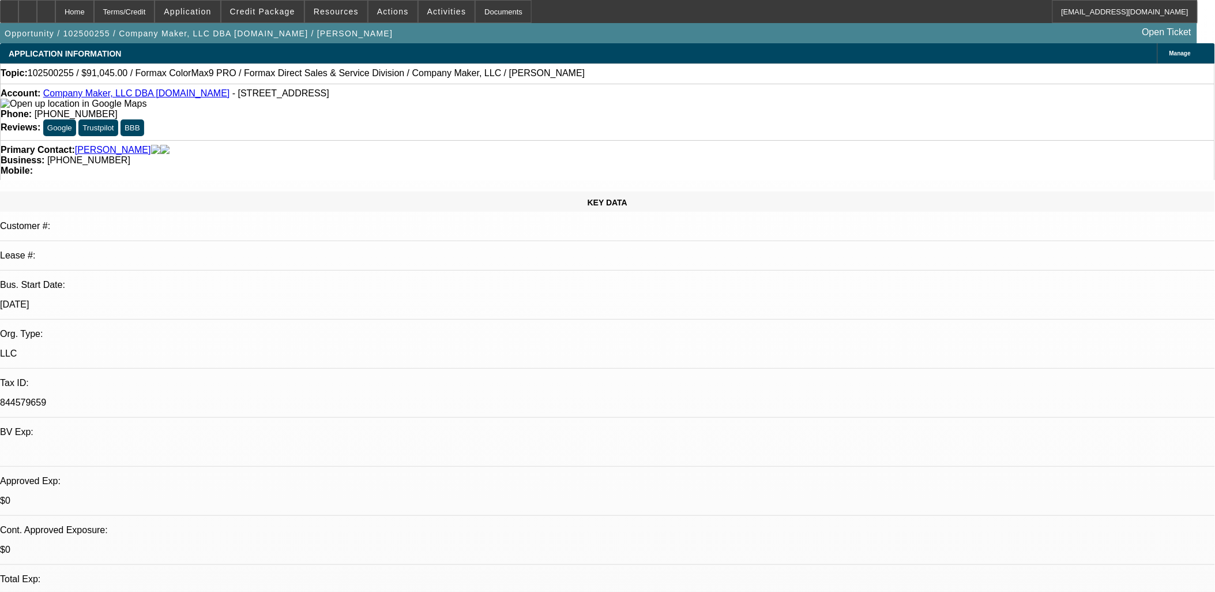
select select "2"
select select "4"
select select "1"
select select "2"
select select "4"
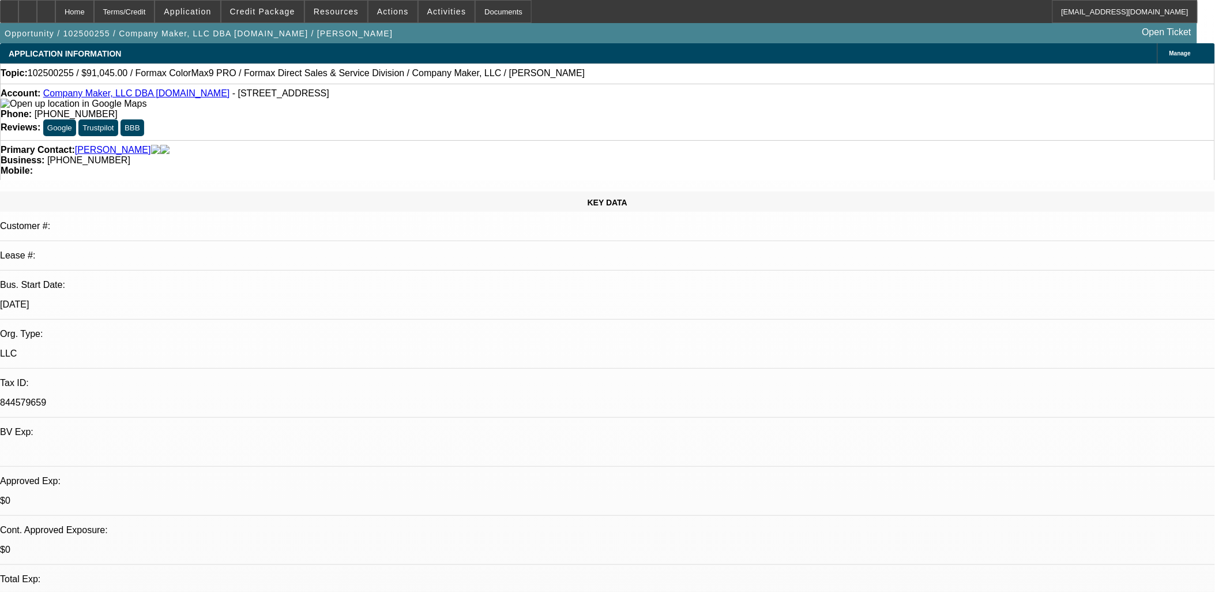
select select "1"
select select "2"
select select "4"
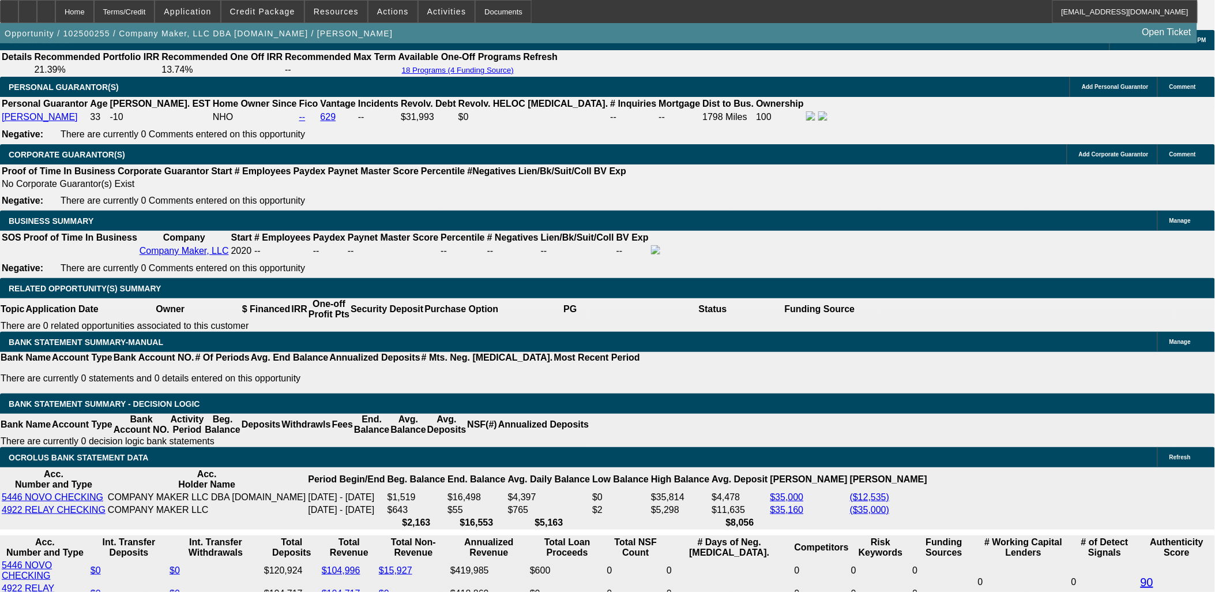
scroll to position [1666, 0]
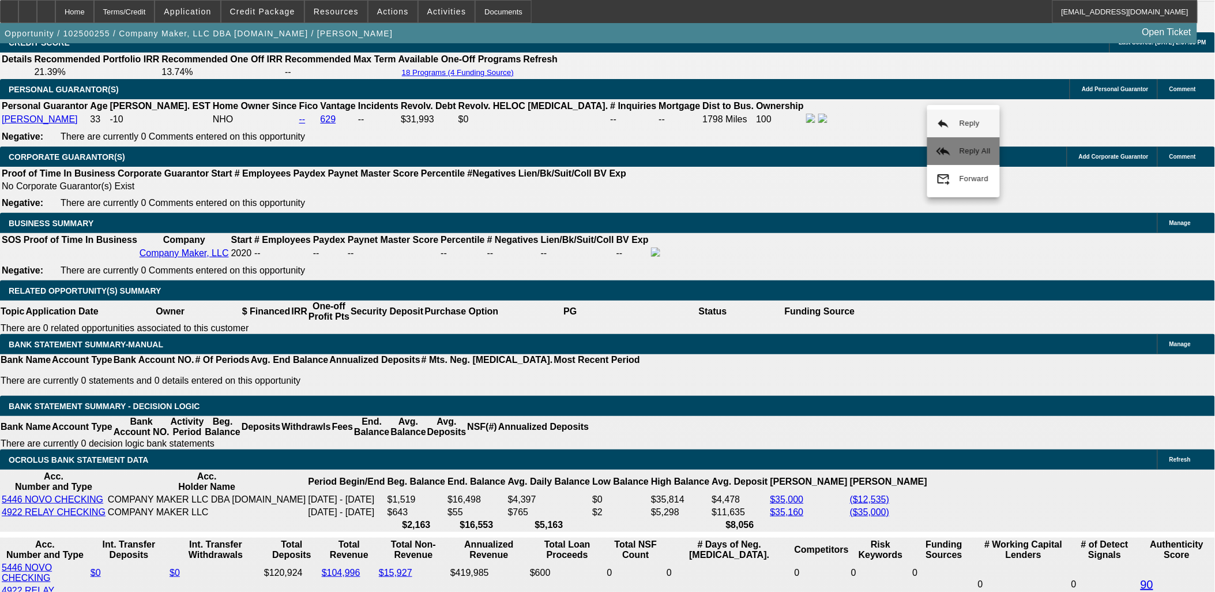
click at [951, 143] on button "reply_all Reply All" at bounding box center [964, 151] width 73 height 28
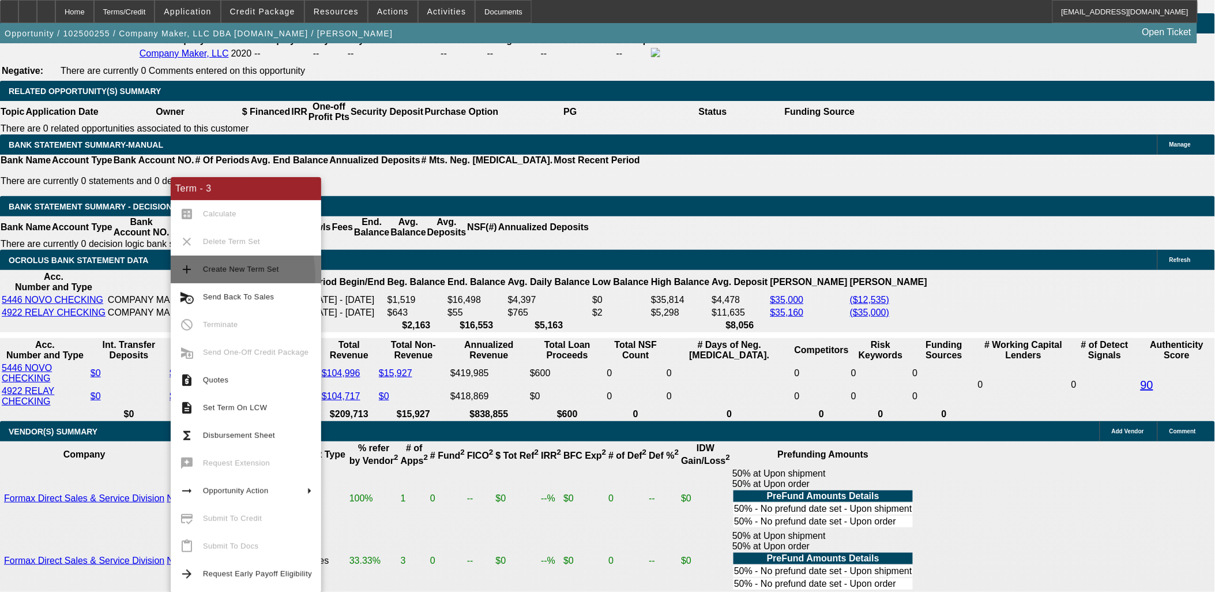
click at [215, 275] on span "Create New Term Set" at bounding box center [257, 269] width 109 height 14
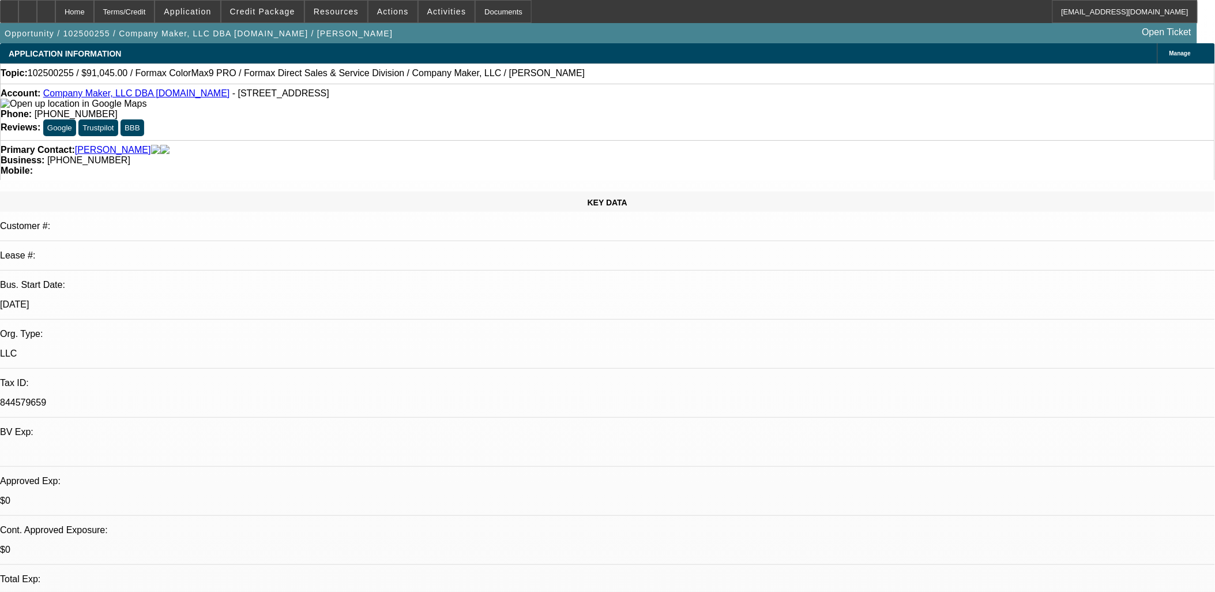
select select "0"
select select "0.1"
select select "0"
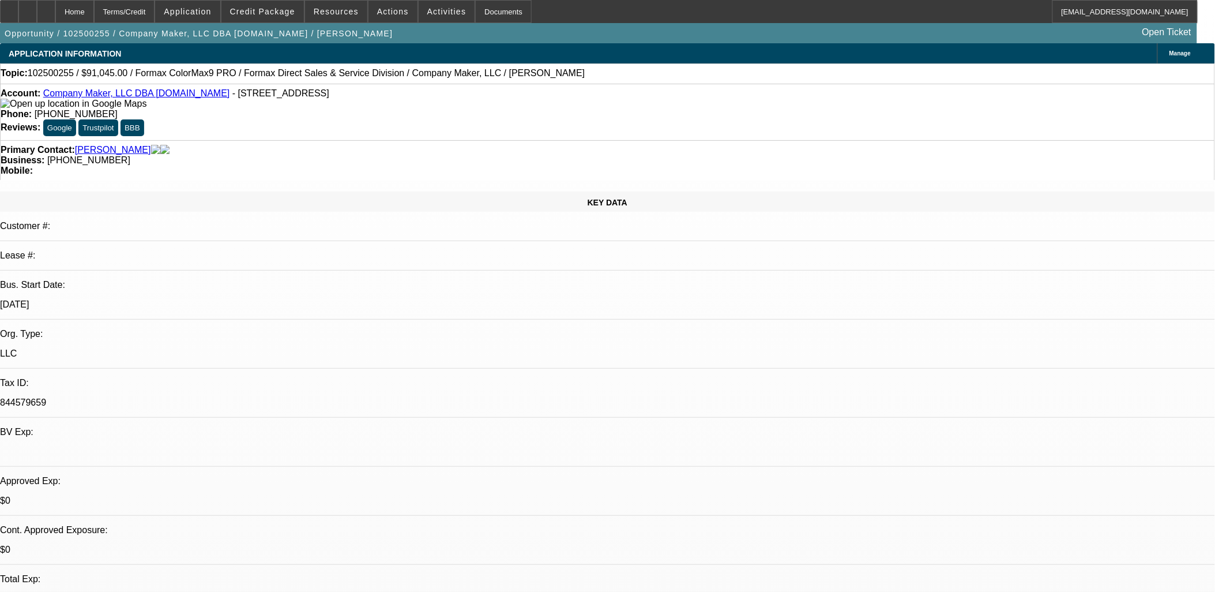
select select "0.1"
select select "0"
select select "0.1"
select select "0"
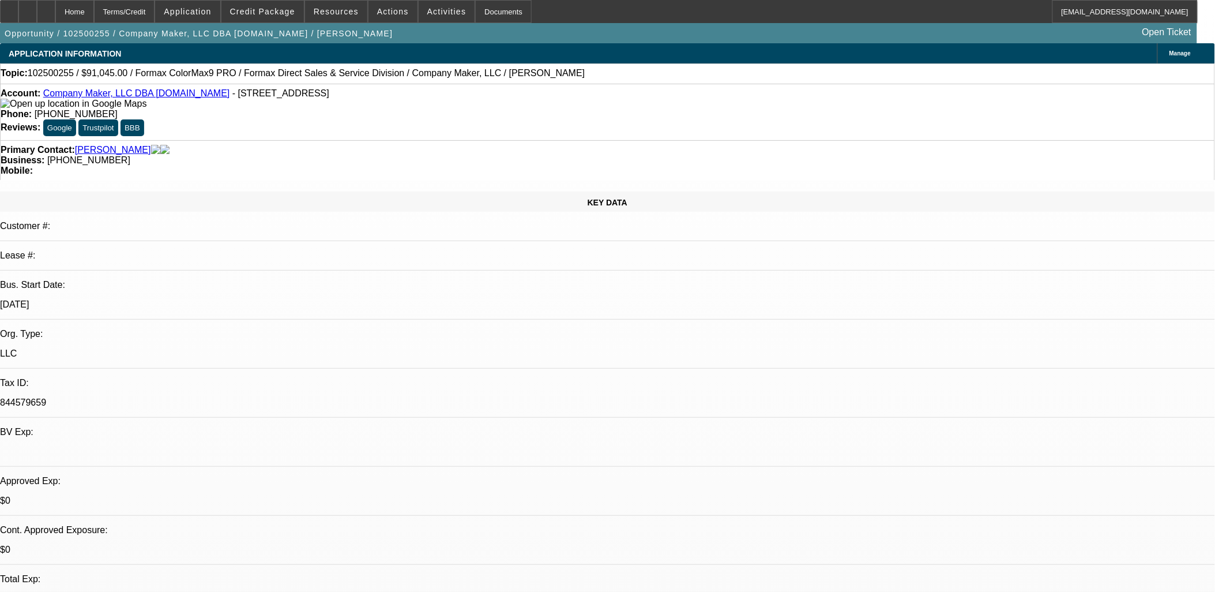
select select "0"
select select "0.1"
select select "1"
select select "2"
select select "4"
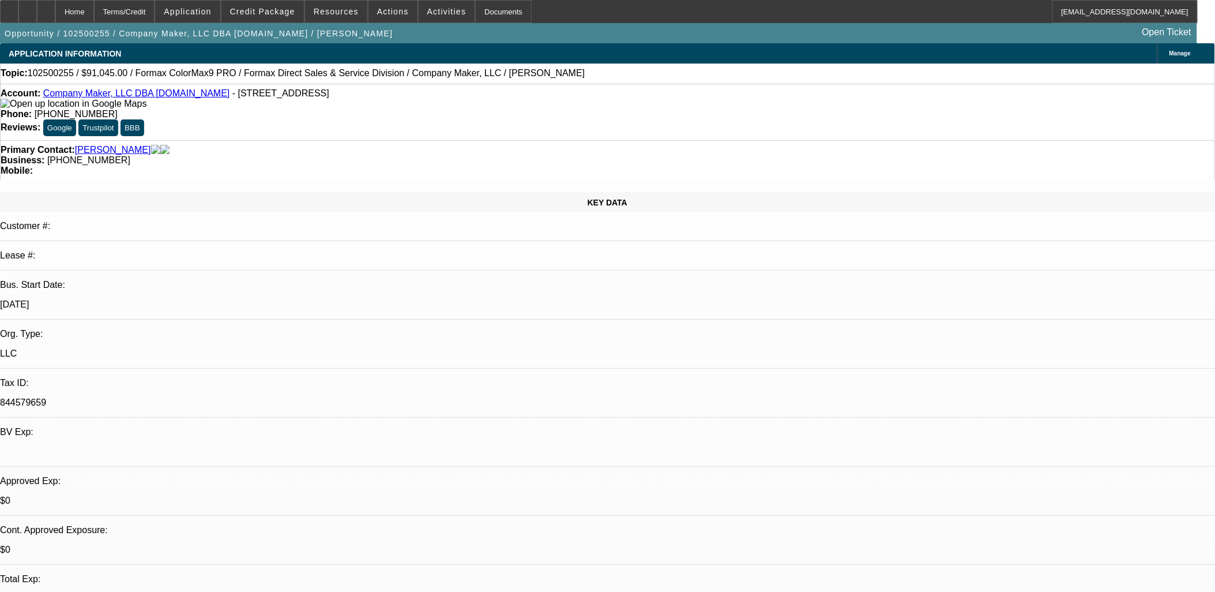
select select "1"
select select "2"
select select "4"
select select "1"
select select "2"
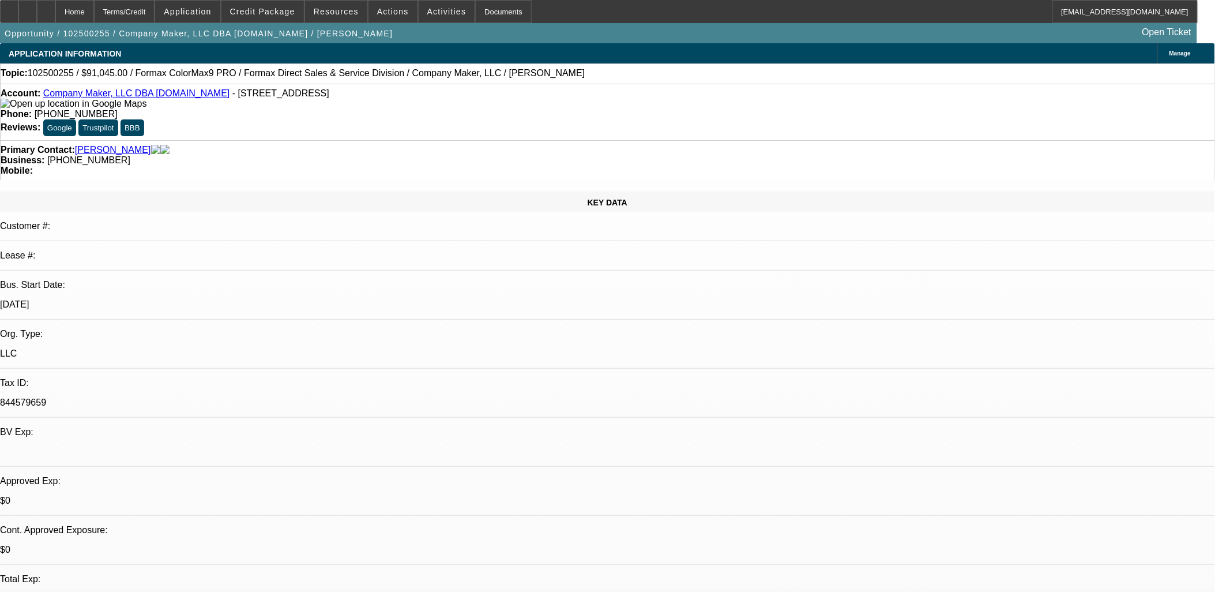
select select "4"
select select "1"
select select "2"
select select "4"
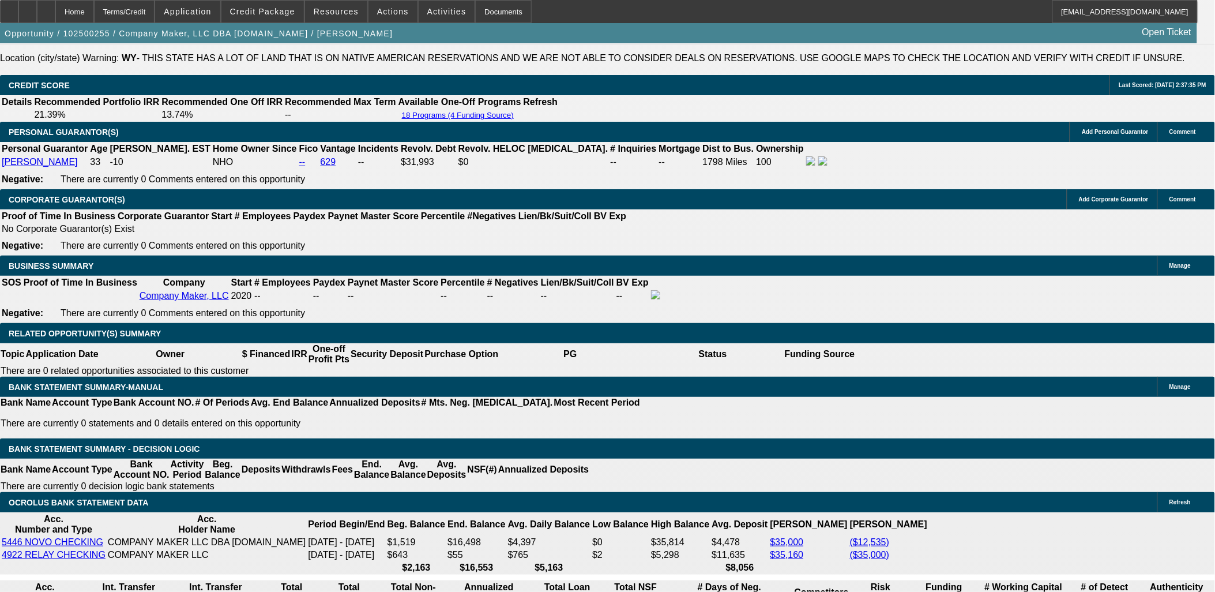
scroll to position [1731, 0]
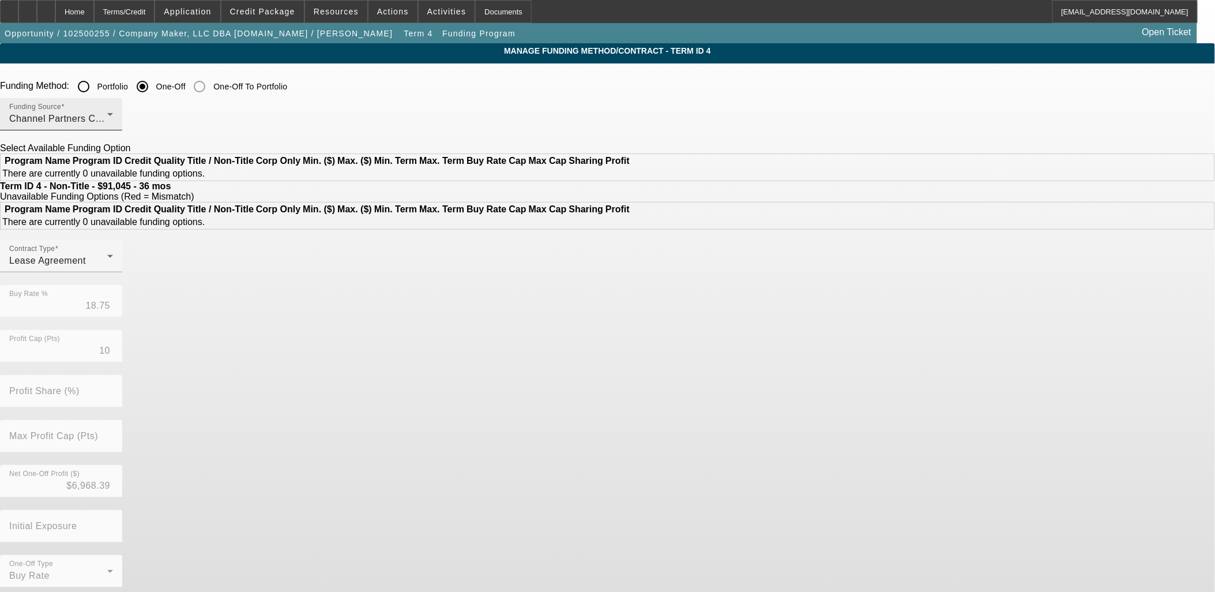
click at [113, 108] on div "Funding Source Channel Partners Capital LLC (EF)" at bounding box center [61, 114] width 104 height 32
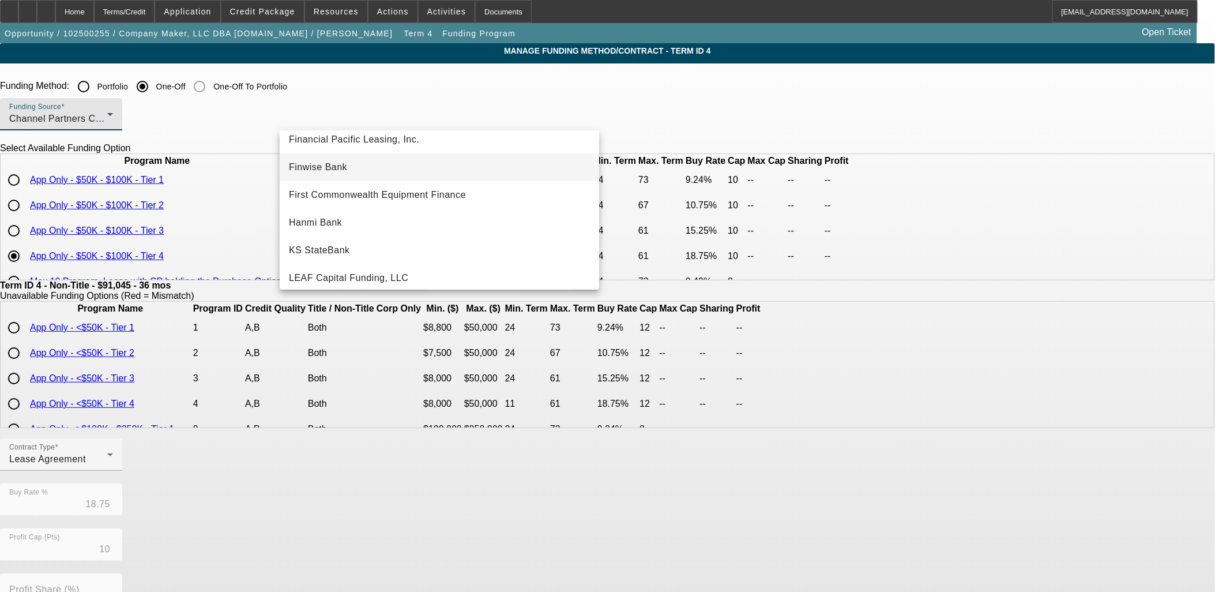
scroll to position [128, 0]
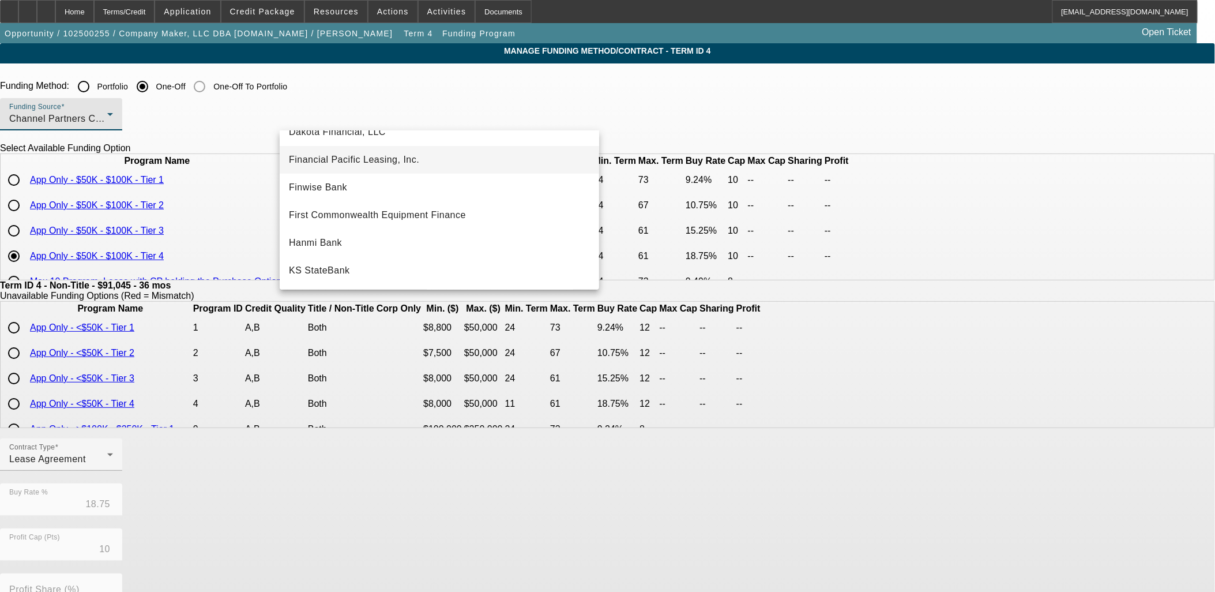
click at [314, 157] on span "Financial Pacific Leasing, Inc." at bounding box center [354, 160] width 130 height 14
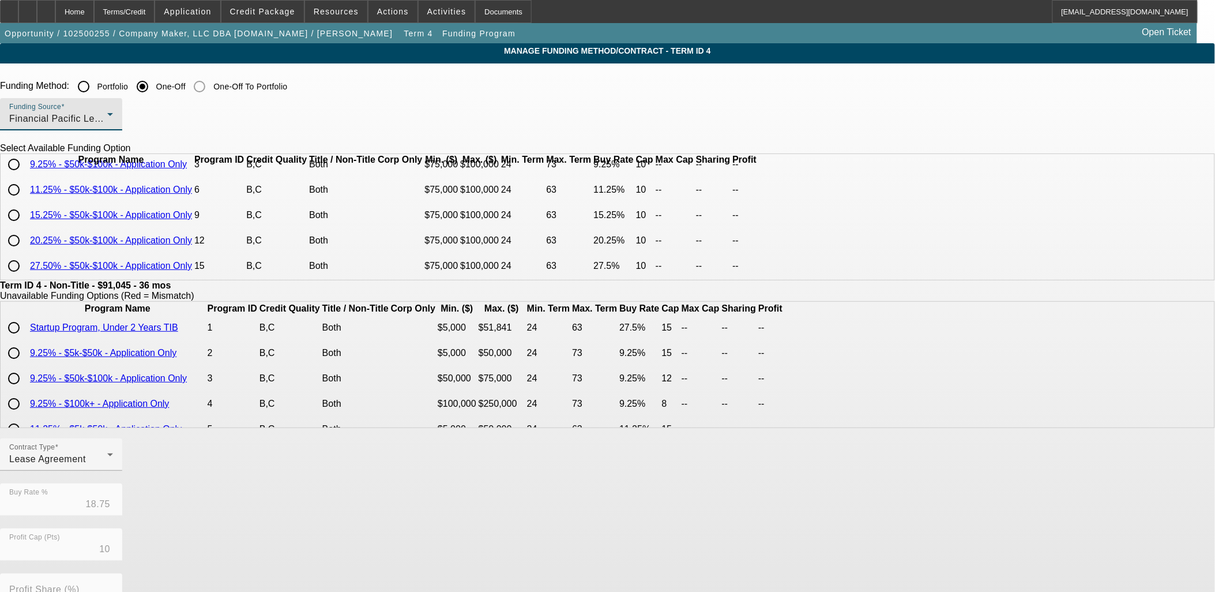
scroll to position [50, 0]
click at [25, 271] on input "radio" at bounding box center [13, 265] width 23 height 23
radio input "true"
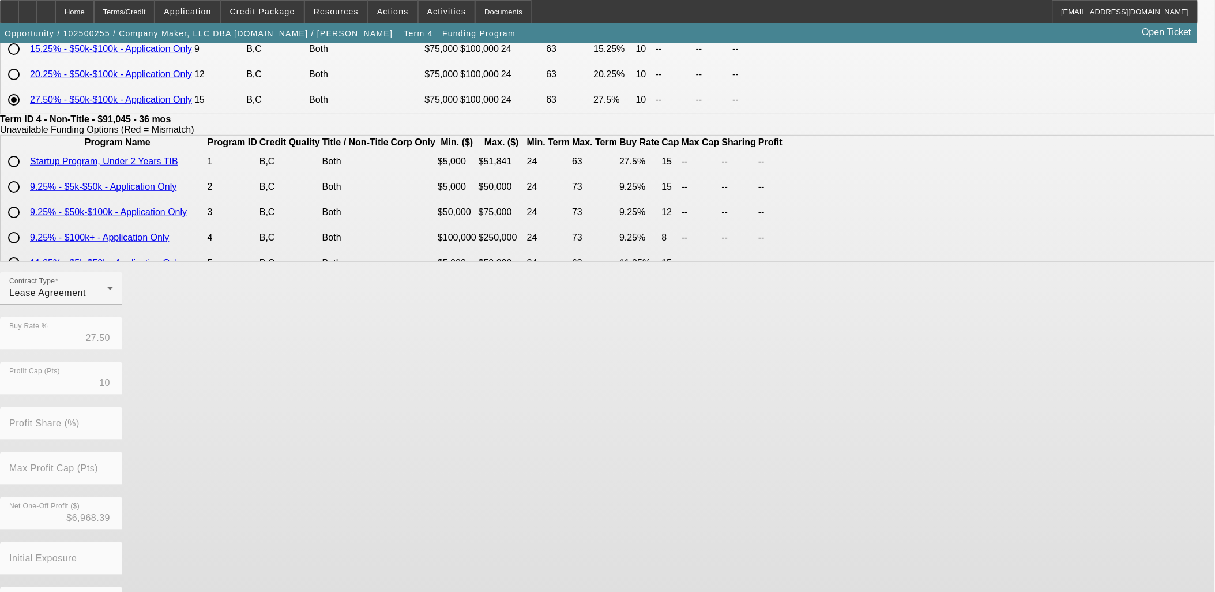
scroll to position [203, 0]
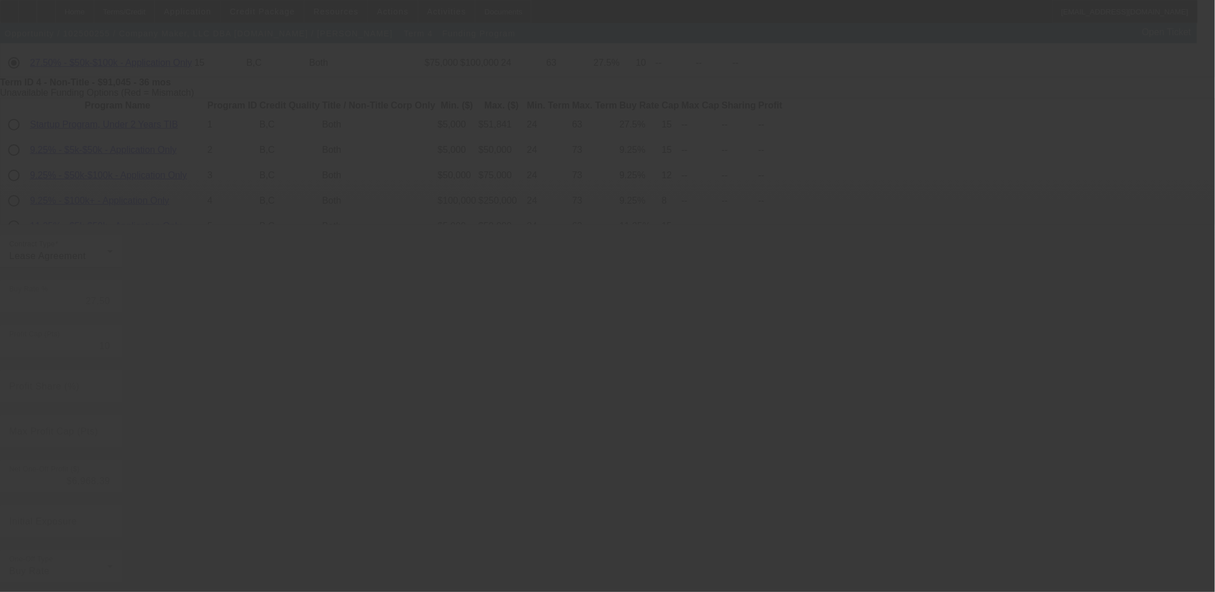
type input "18.75"
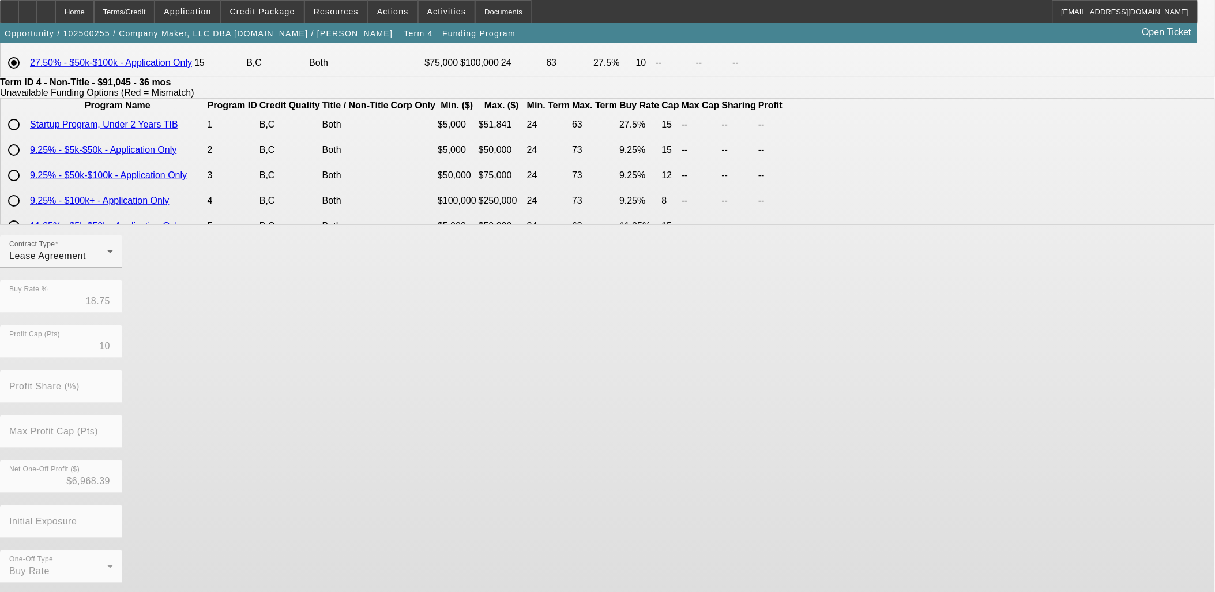
scroll to position [0, 0]
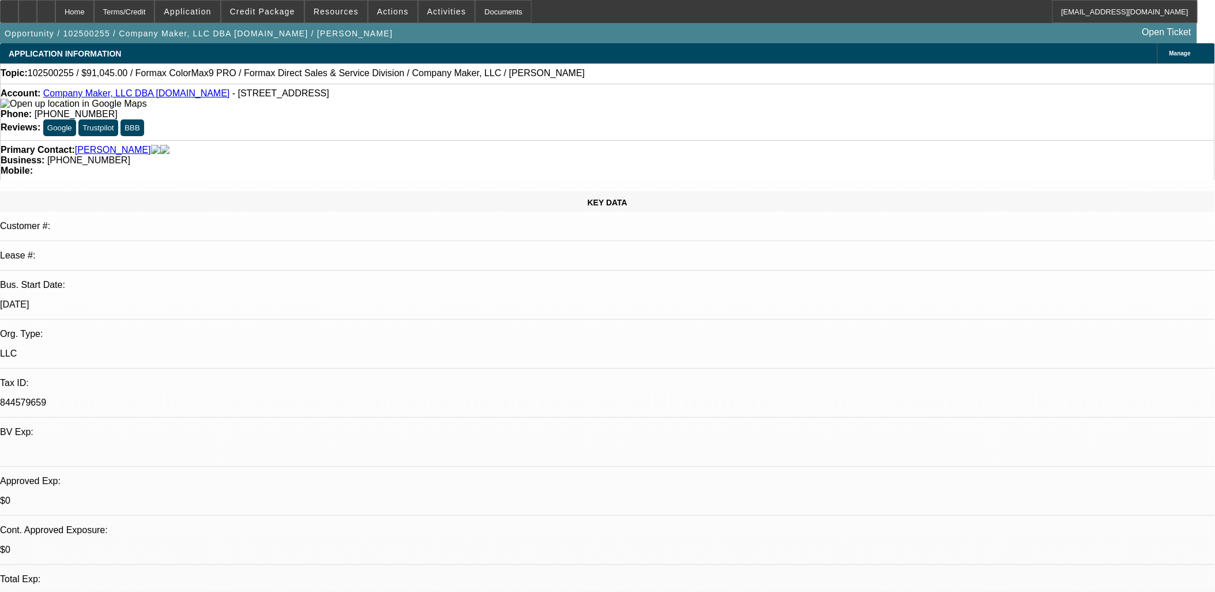
select select "0"
select select "2"
select select "0.1"
select select "4"
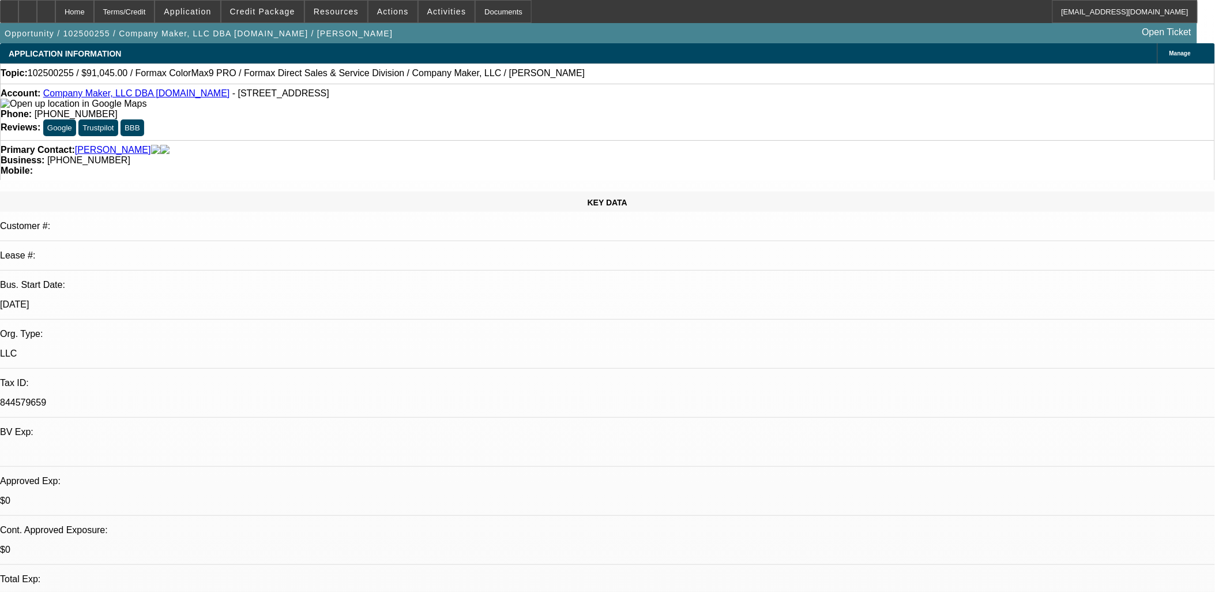
select select "0"
select select "2"
select select "0.1"
select select "4"
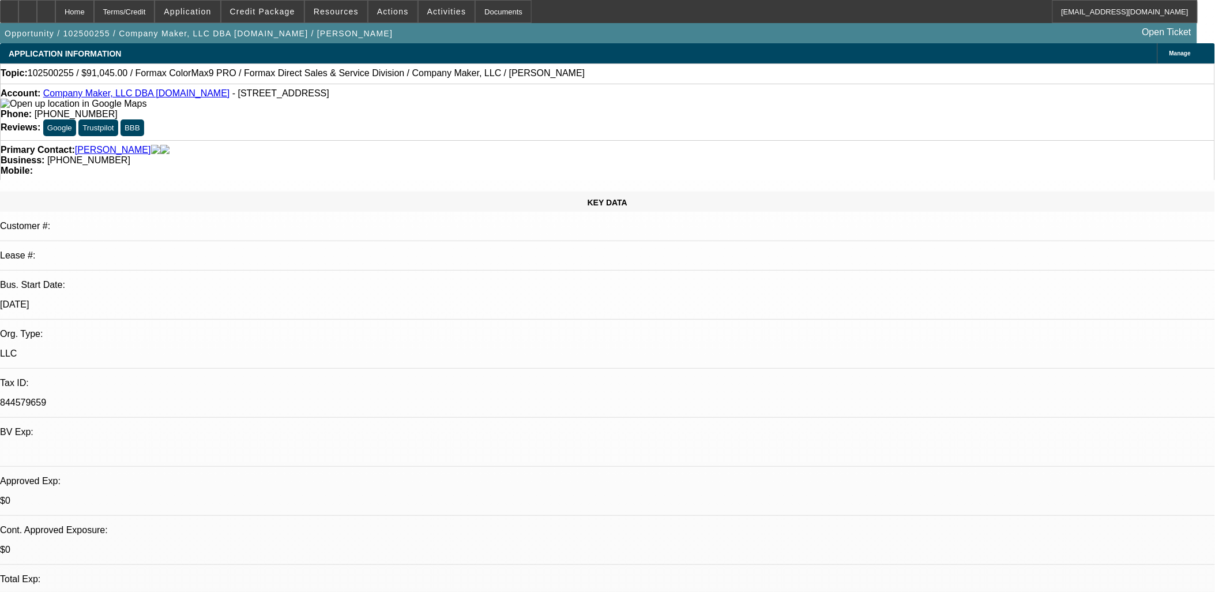
select select "0"
select select "2"
select select "0.1"
select select "4"
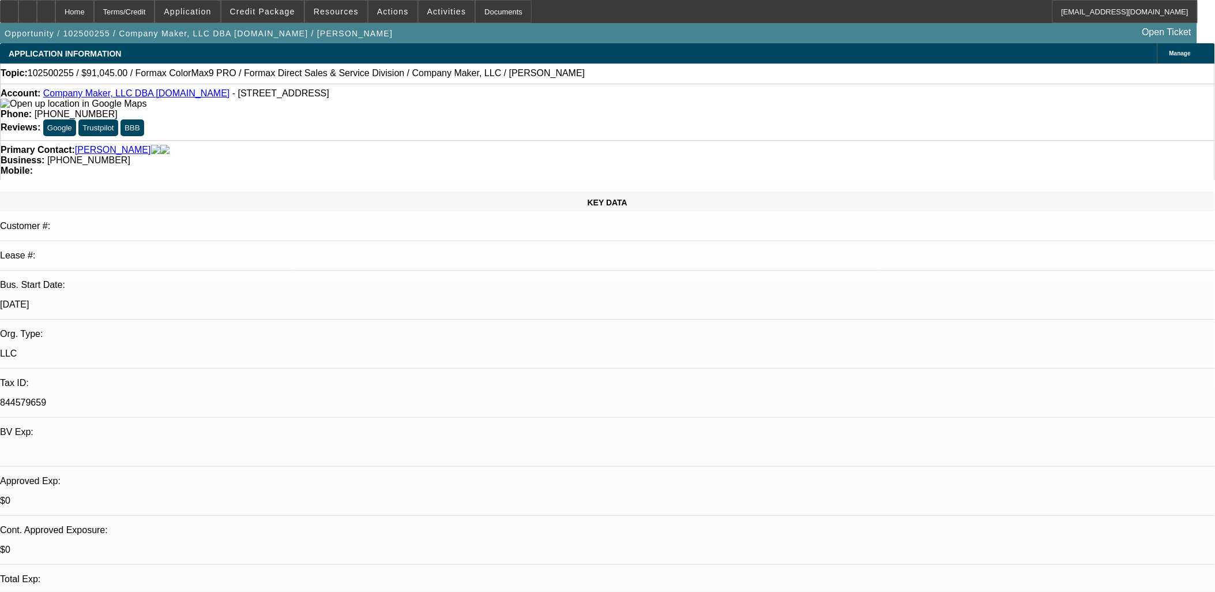
select select "0"
select select "2"
select select "0.1"
select select "4"
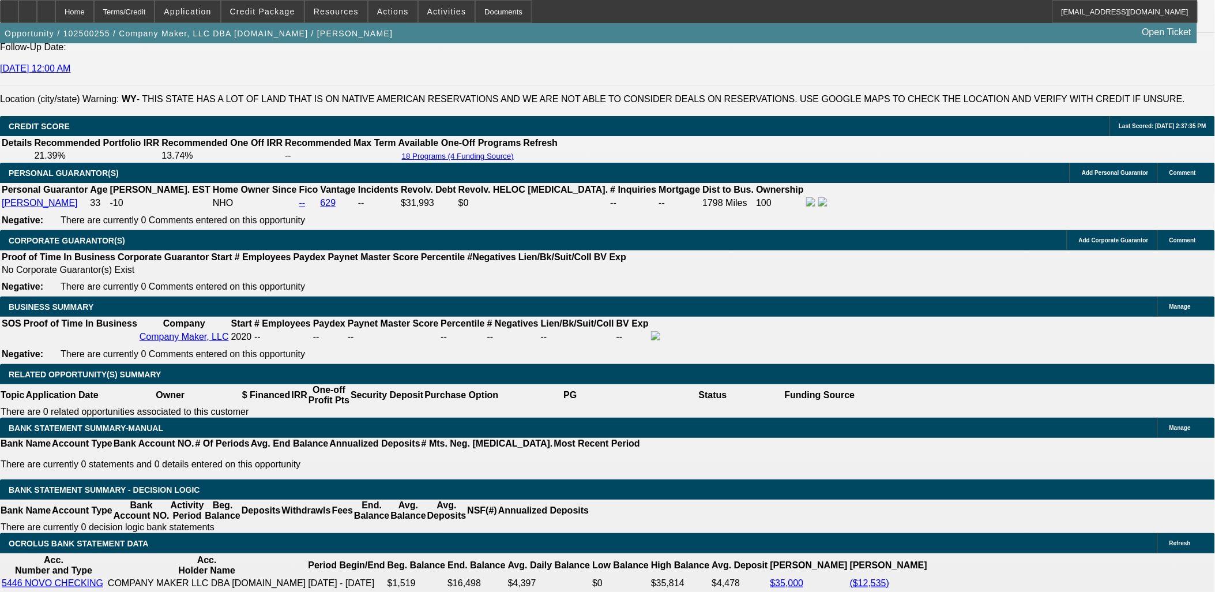
scroll to position [1795, 0]
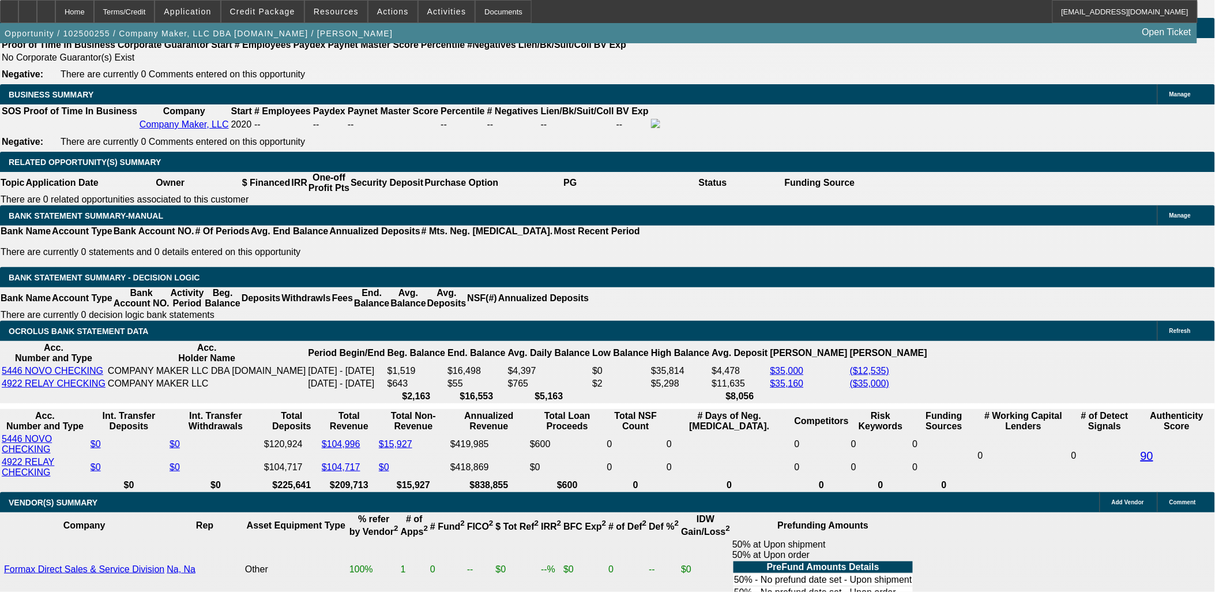
type input "UNKNOWN"
type input "30"
type input "$3,865.00"
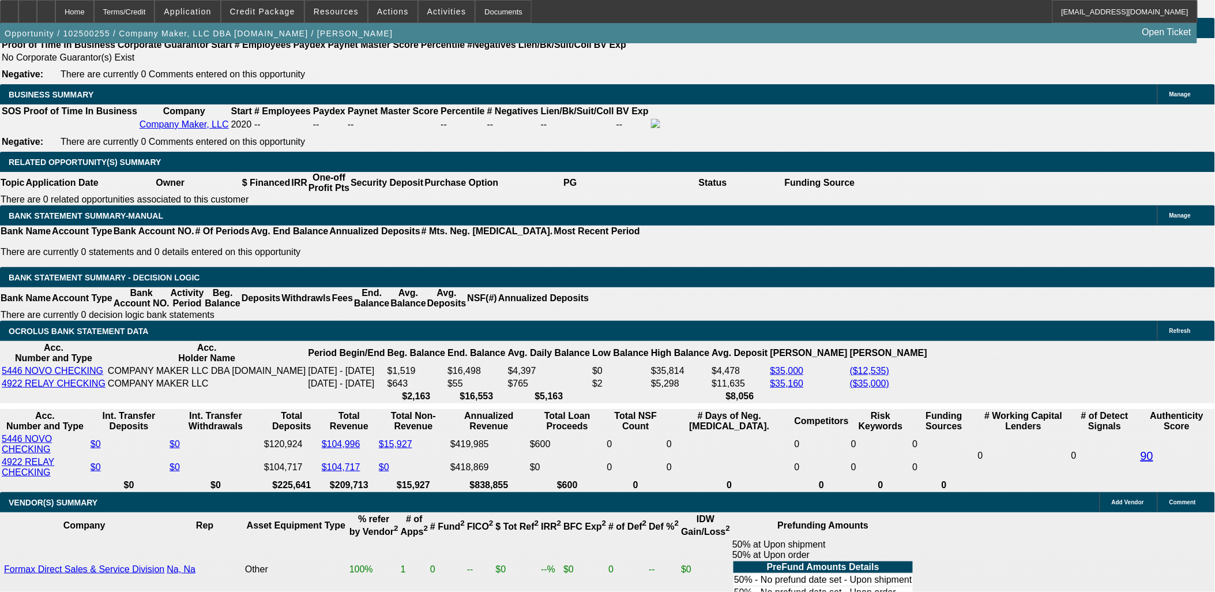
type input "30"
select select "3"
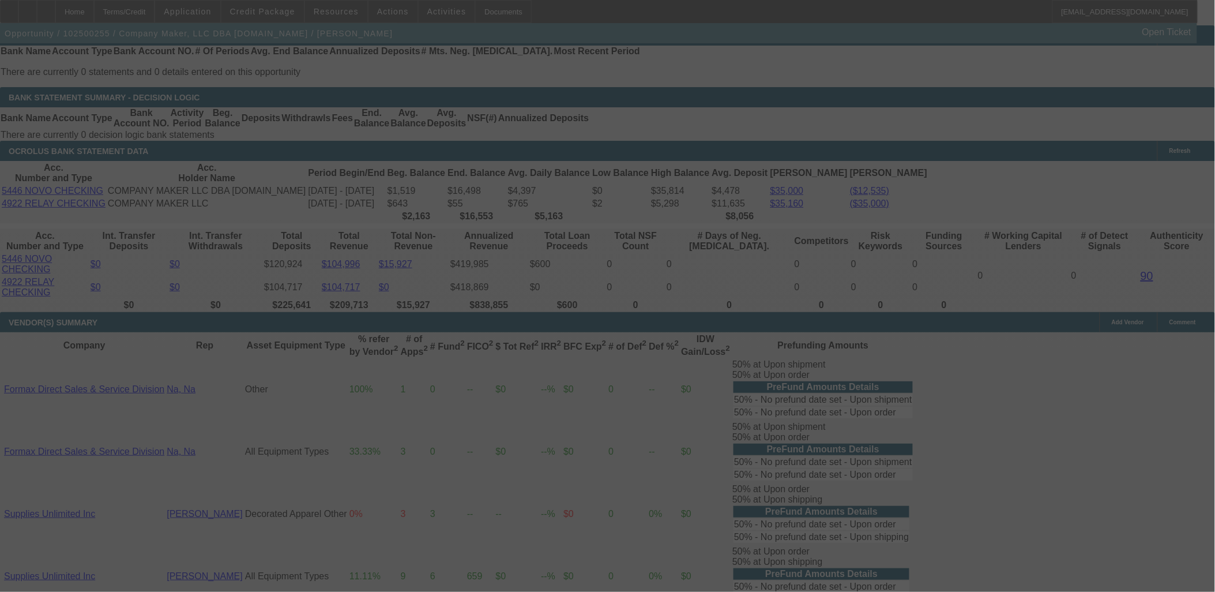
select select "0"
select select "3"
select select "0.1"
select select "4"
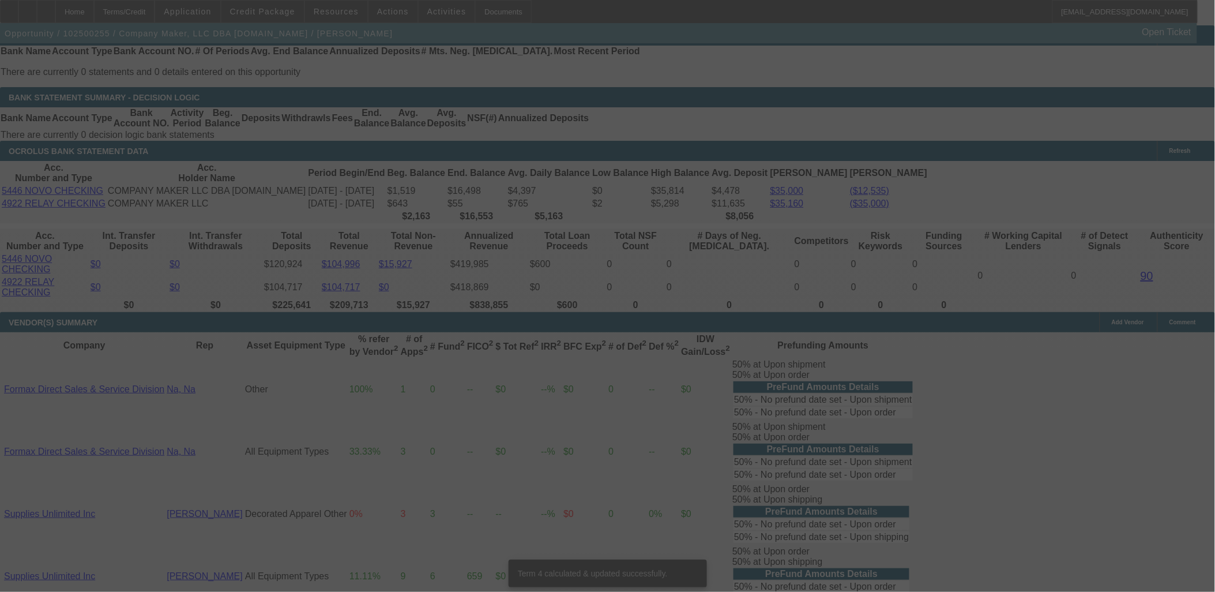
scroll to position [1987, 0]
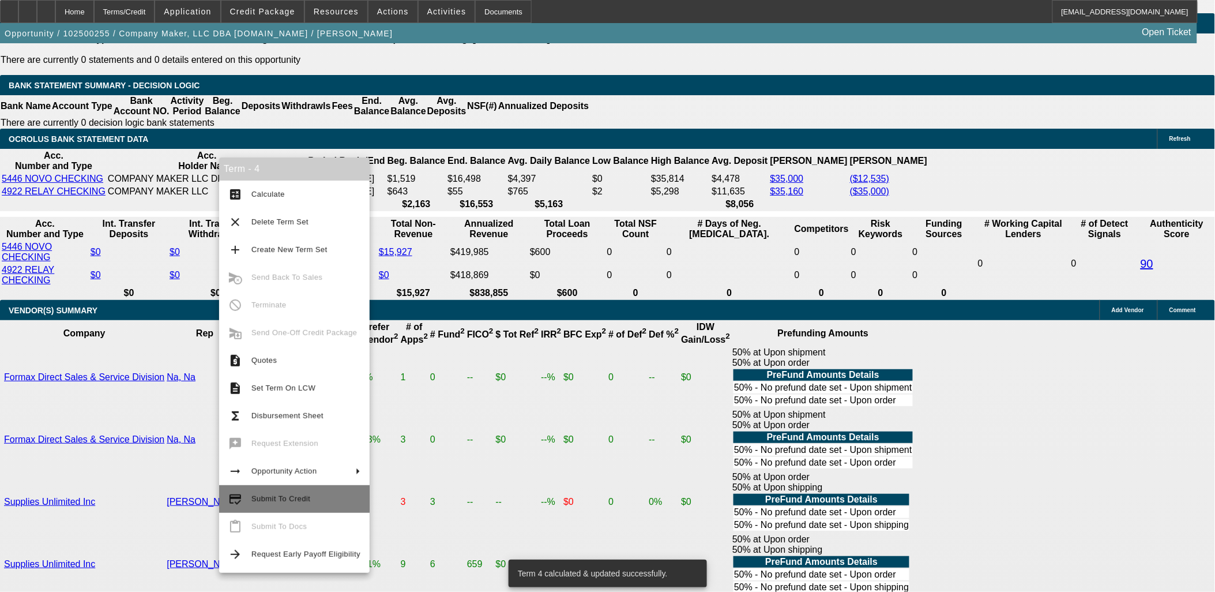
click at [287, 506] on button "credit_score Submit To Credit" at bounding box center [294, 499] width 151 height 28
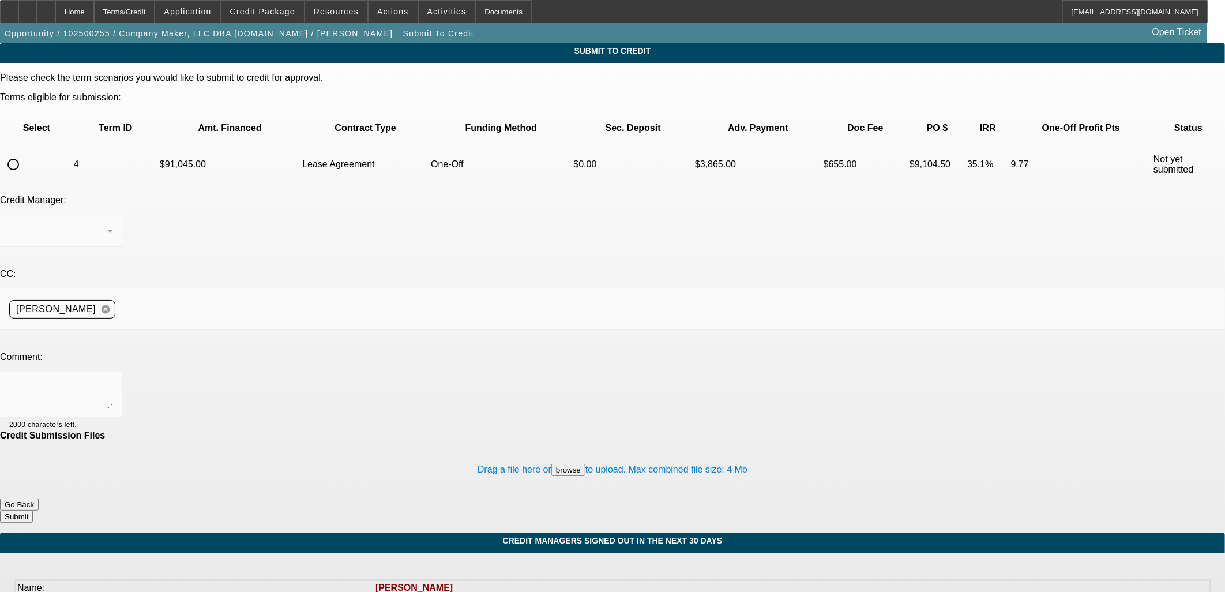
click at [25, 153] on input "radio" at bounding box center [13, 164] width 23 height 23
radio input "true"
click at [113, 381] on textarea at bounding box center [61, 395] width 104 height 28
type textarea "FP?"
click at [33, 511] on button "Submit" at bounding box center [16, 517] width 33 height 12
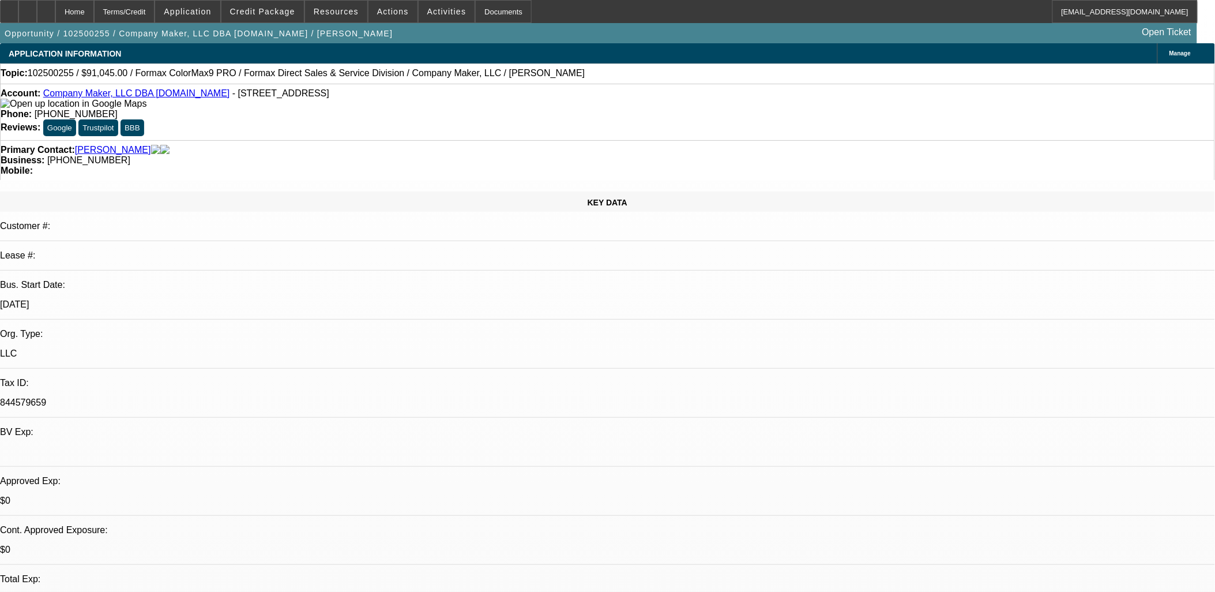
select select "0"
select select "3"
select select "0.1"
select select "4"
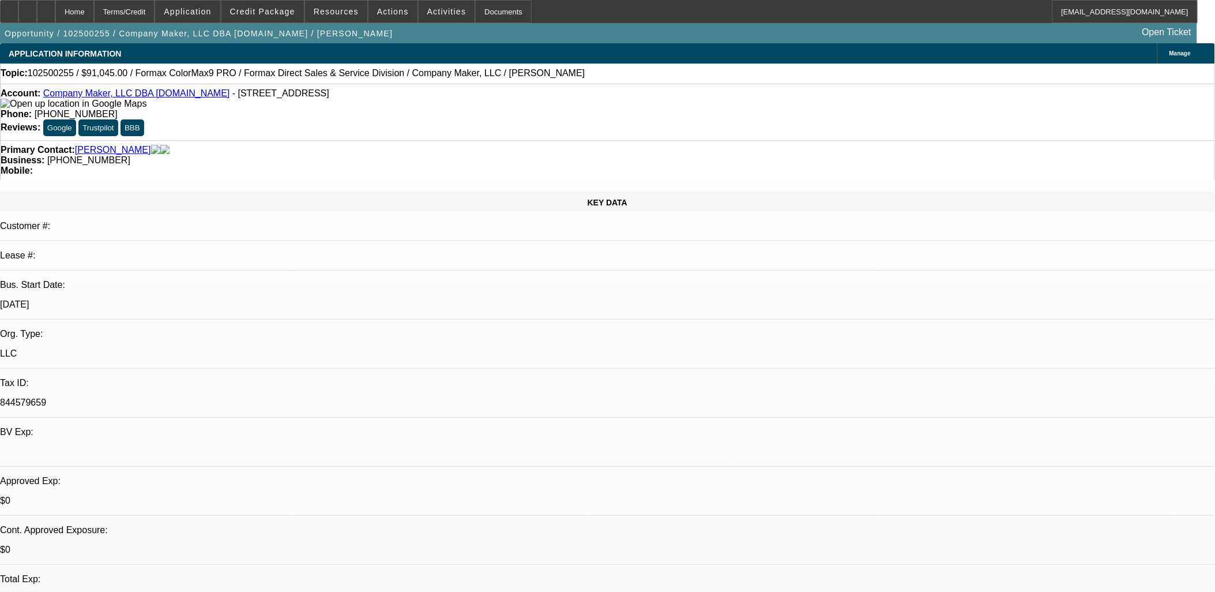
select select "0"
select select "2"
select select "0.1"
select select "4"
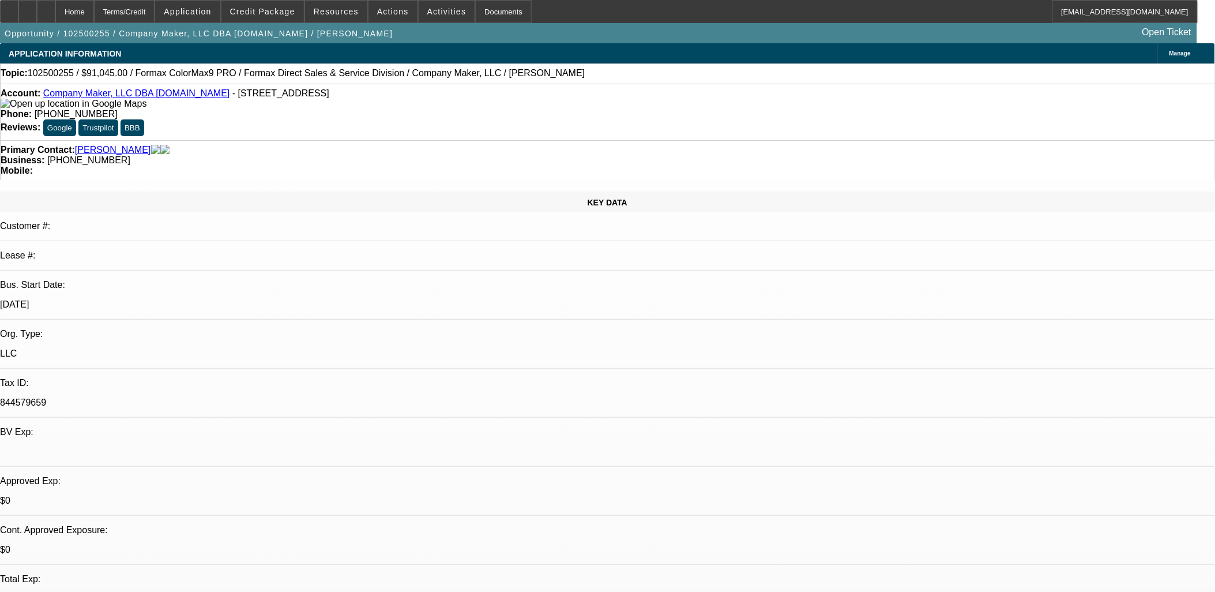
select select "0"
select select "2"
select select "0.1"
select select "4"
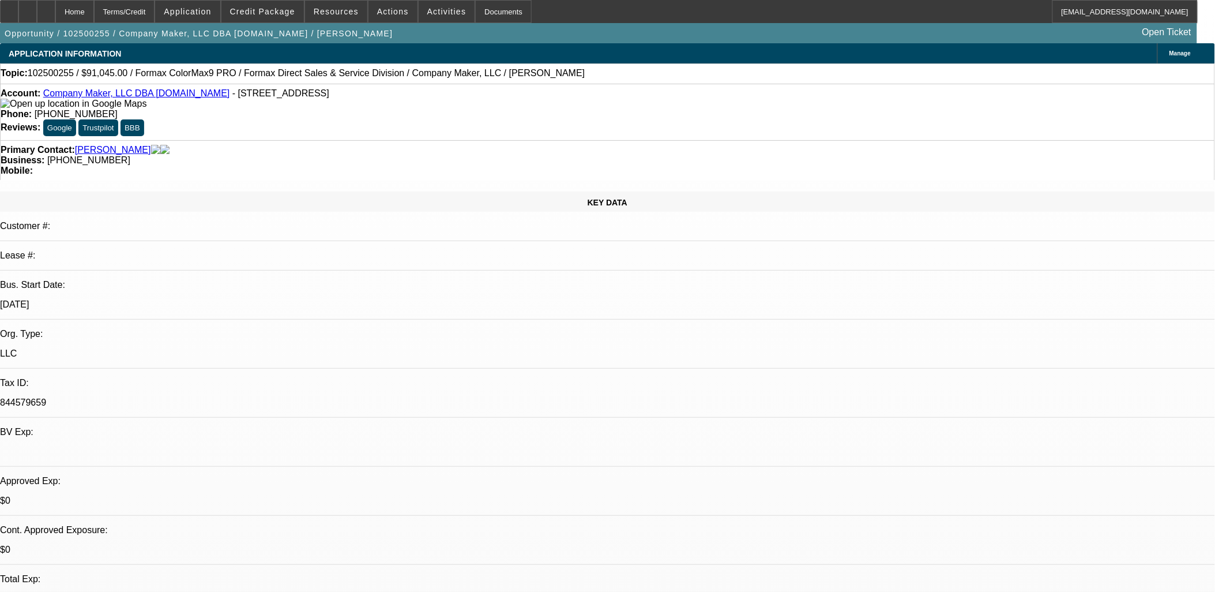
select select "0"
select select "2"
select select "0.1"
select select "4"
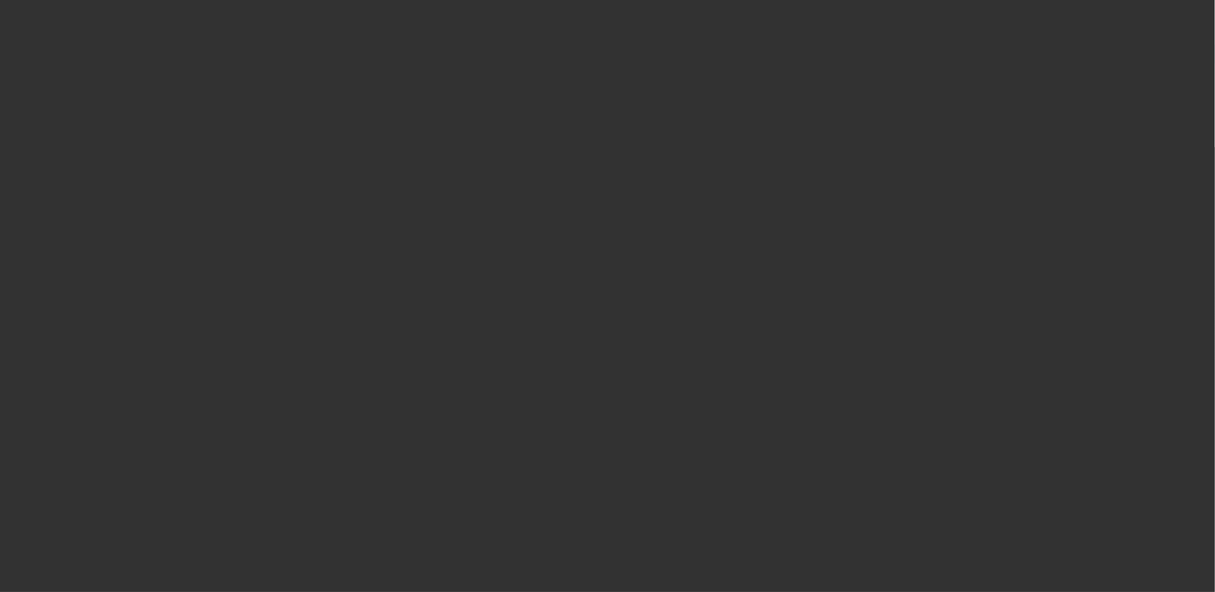
click at [591, 279] on span "Open calendar" at bounding box center [605, 266] width 28 height 28
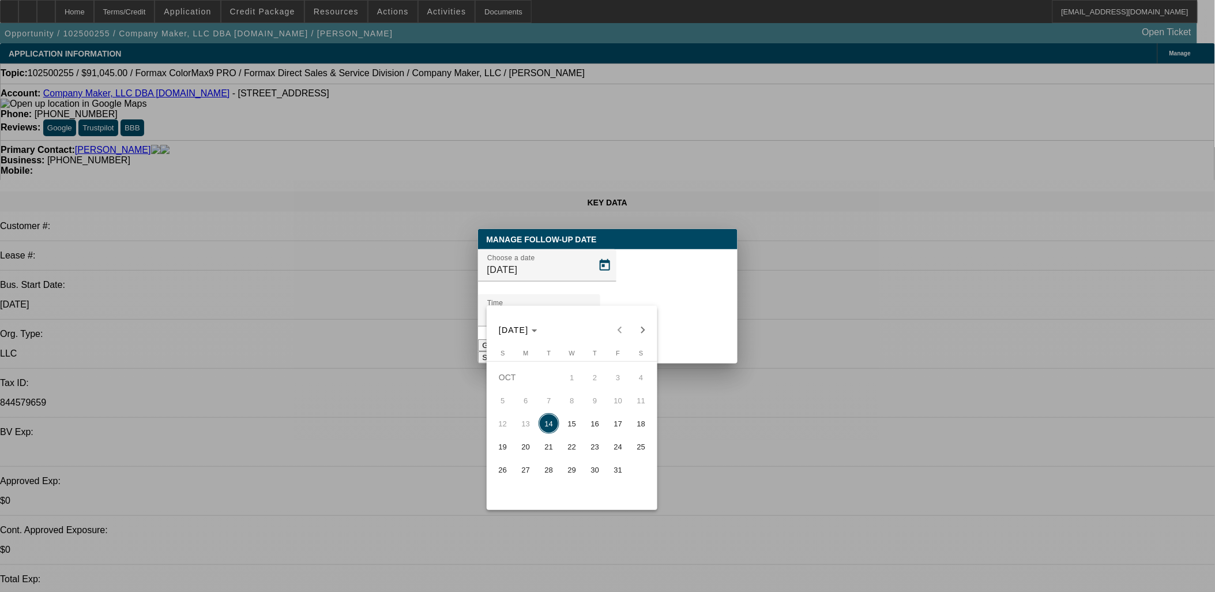
click at [591, 423] on span "16" at bounding box center [595, 423] width 21 height 21
type input "10/16/2025"
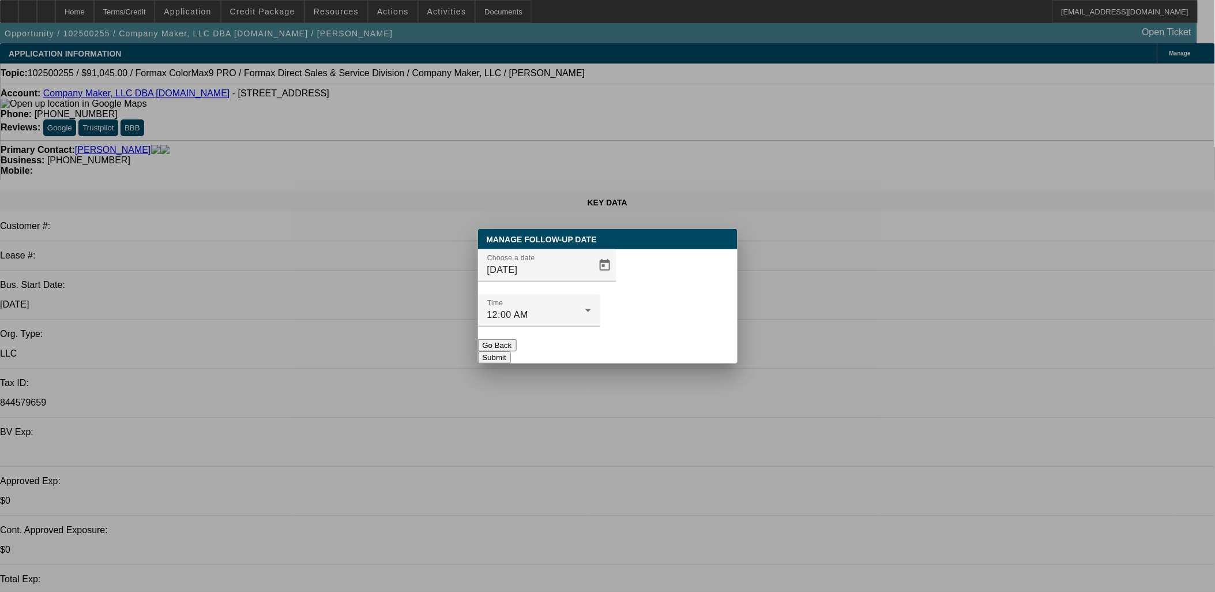
click at [511, 351] on button "Submit" at bounding box center [494, 357] width 33 height 12
